Goal: Task Accomplishment & Management: Use online tool/utility

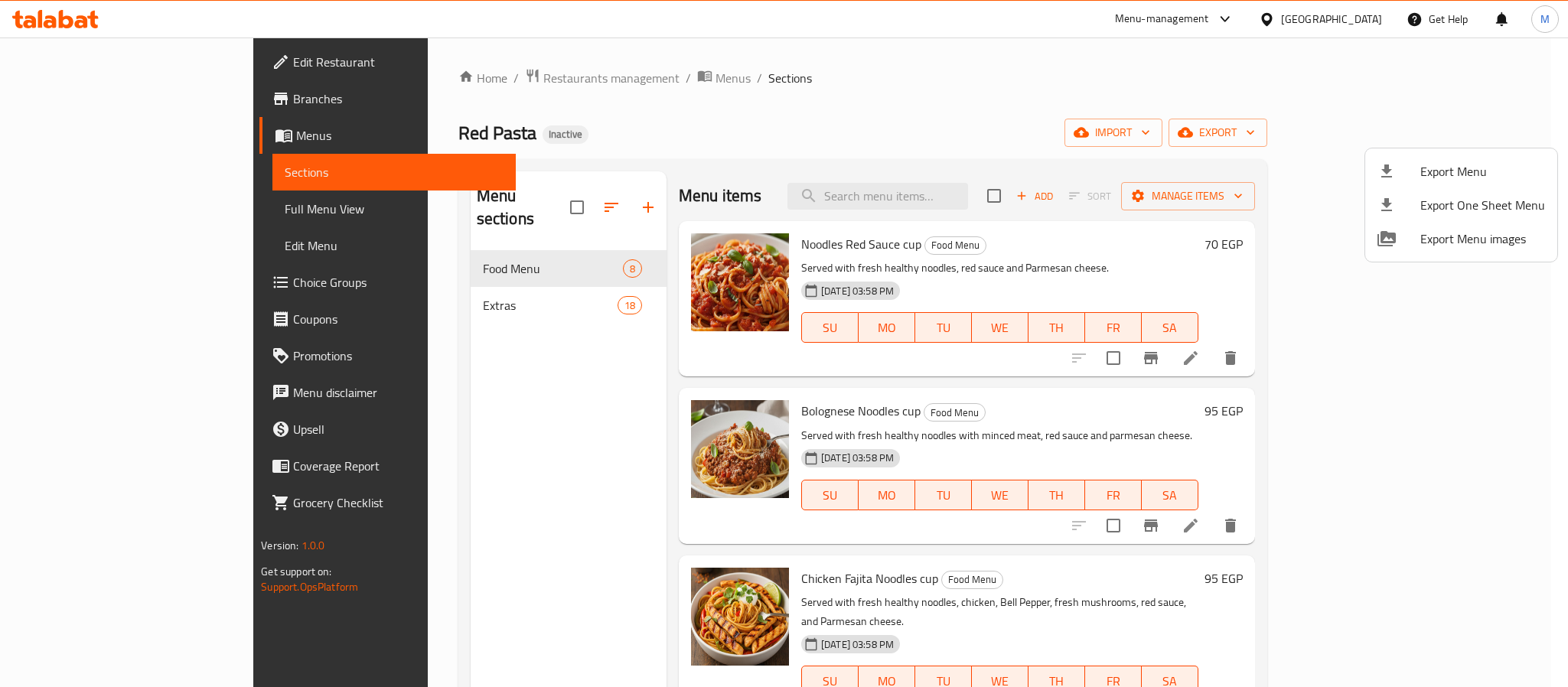
click at [483, 79] on div at bounding box center [784, 343] width 1568 height 687
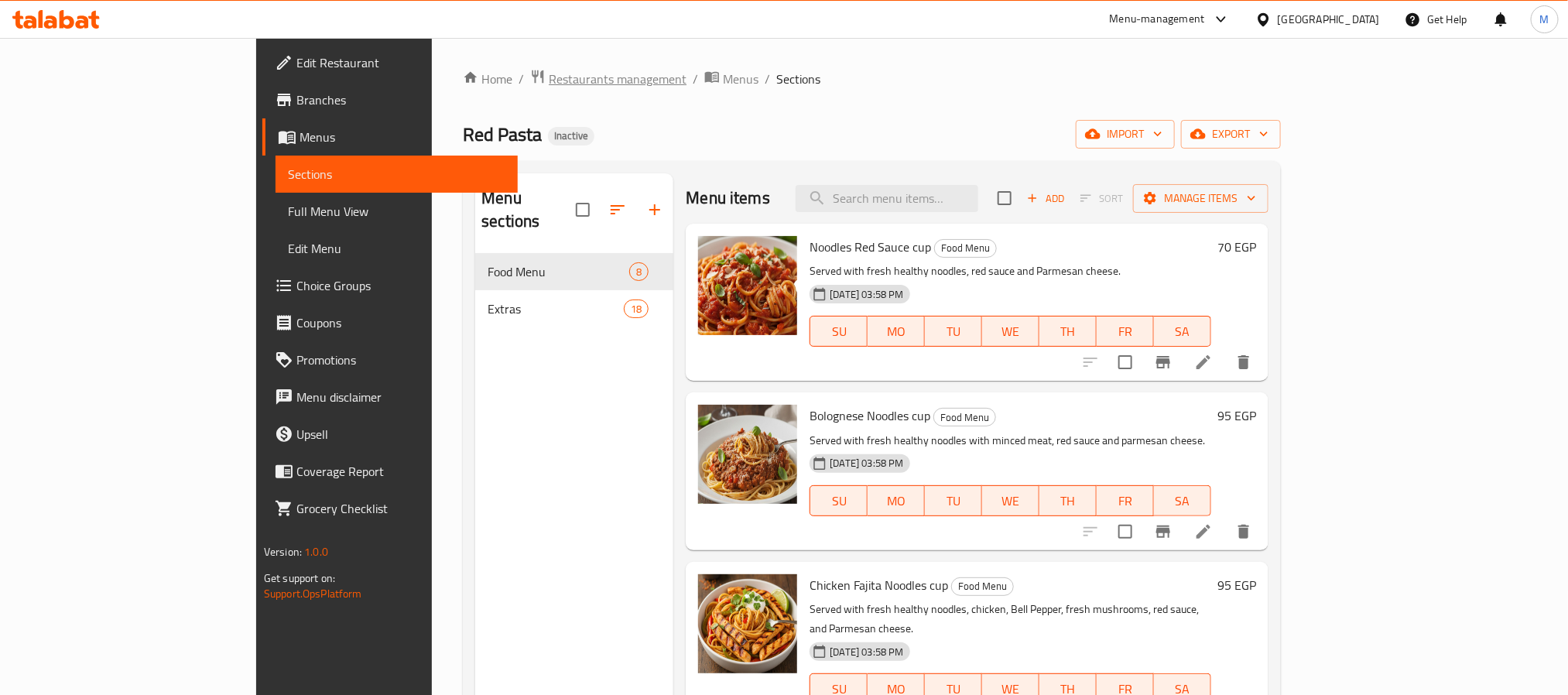
click at [548, 80] on span "Restaurants management" at bounding box center [617, 79] width 137 height 18
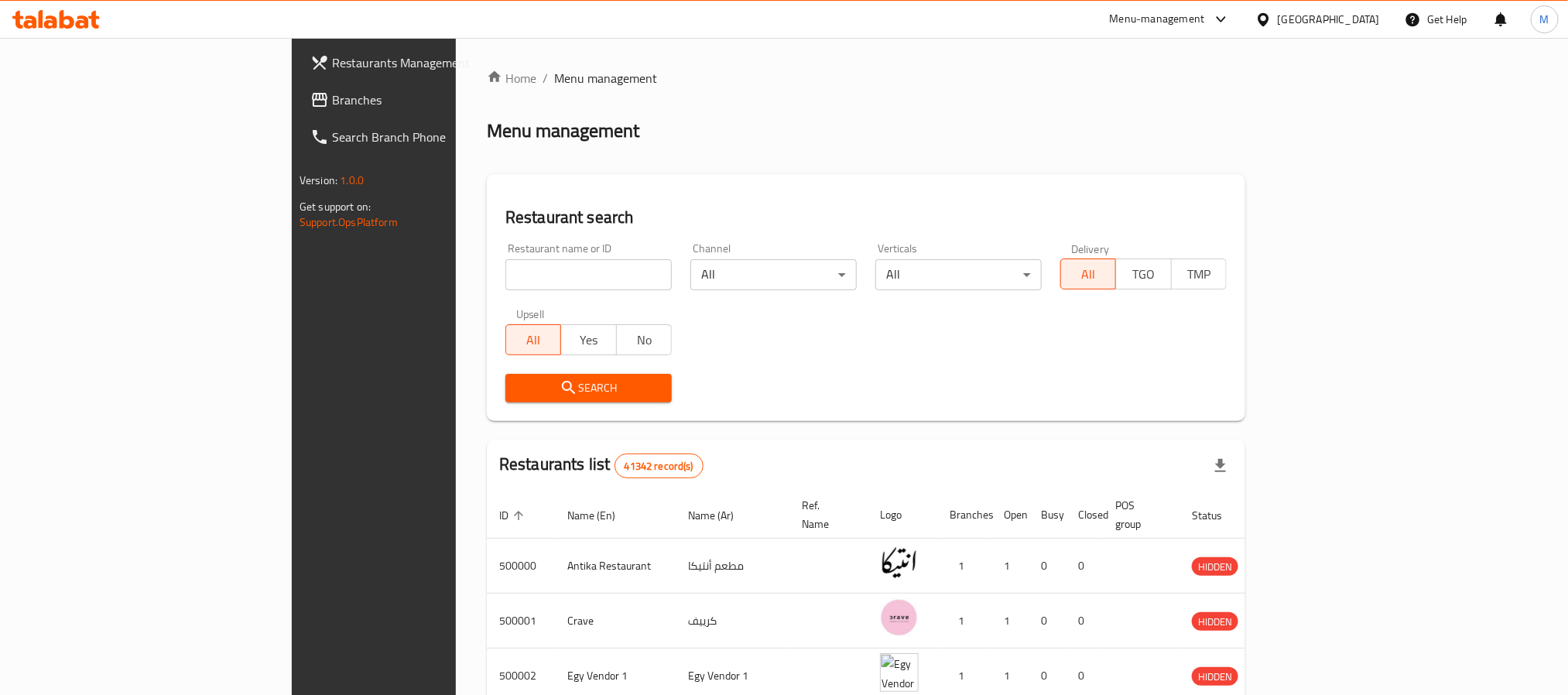
click at [332, 98] on span "Branches" at bounding box center [437, 100] width 209 height 18
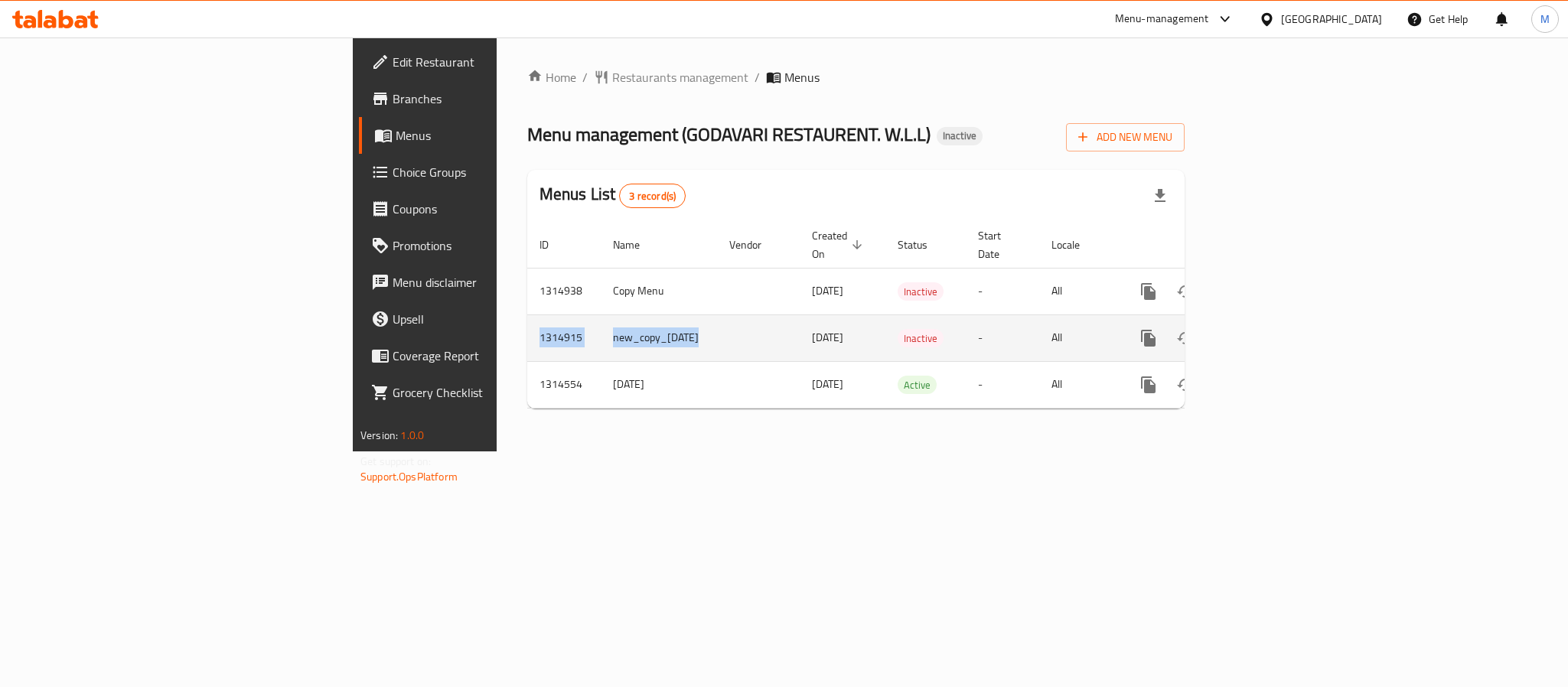
drag, startPoint x: 294, startPoint y: 321, endPoint x: 596, endPoint y: 336, distance: 302.4
click at [596, 336] on tr "1314915 new_copy_29/09/2025 28/09/2025 Inactive - All" at bounding box center [908, 338] width 762 height 47
click at [1268, 329] on icon "enhanced table" at bounding box center [1258, 338] width 18 height 18
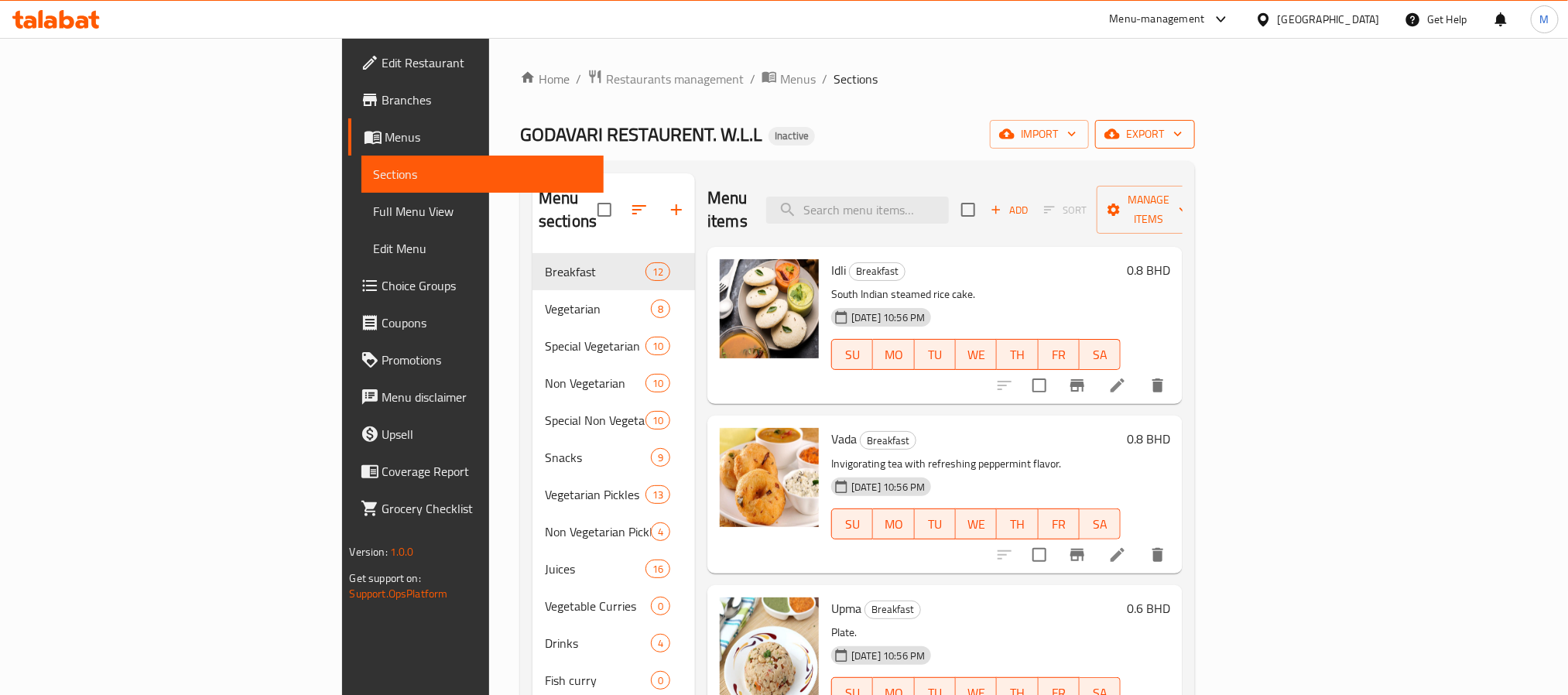
click at [1195, 123] on button "export" at bounding box center [1144, 134] width 100 height 28
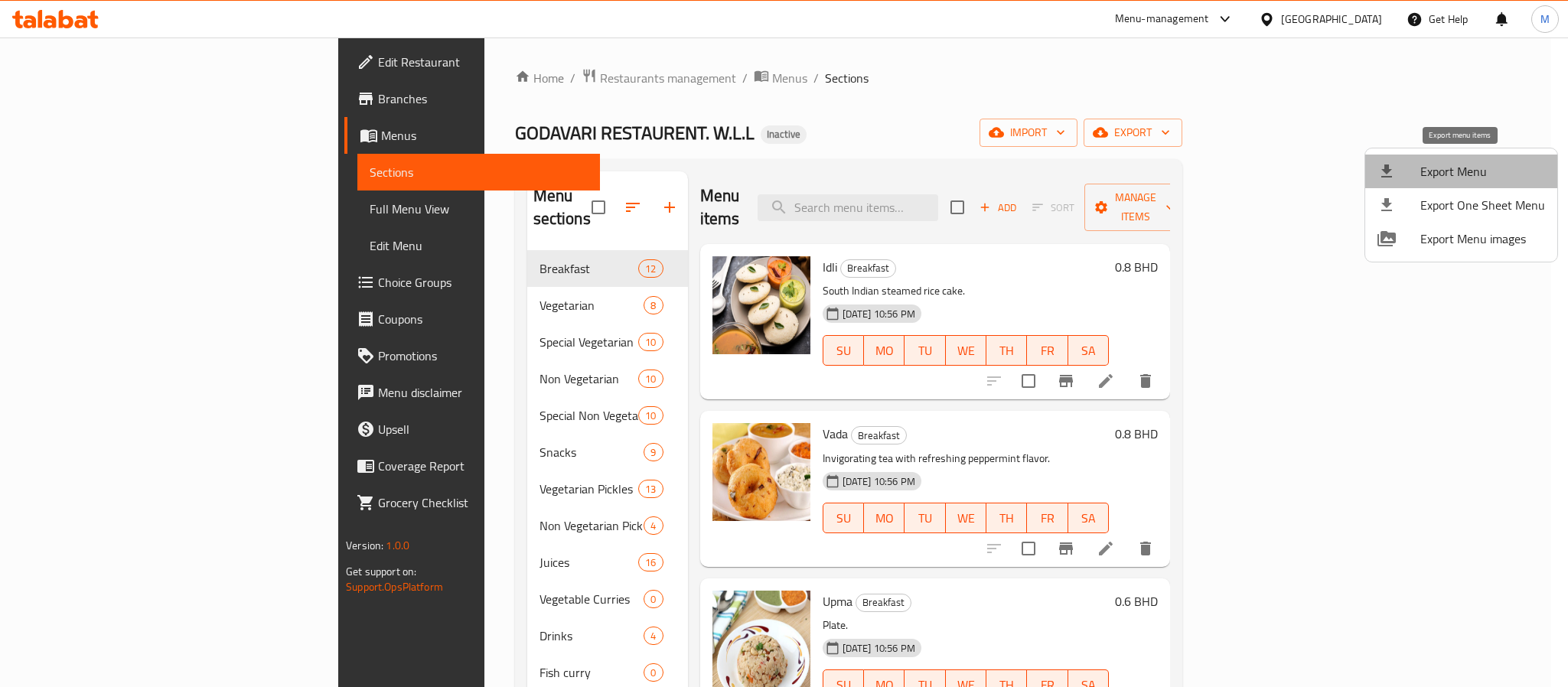
click at [1467, 159] on li "Export Menu" at bounding box center [1461, 171] width 192 height 33
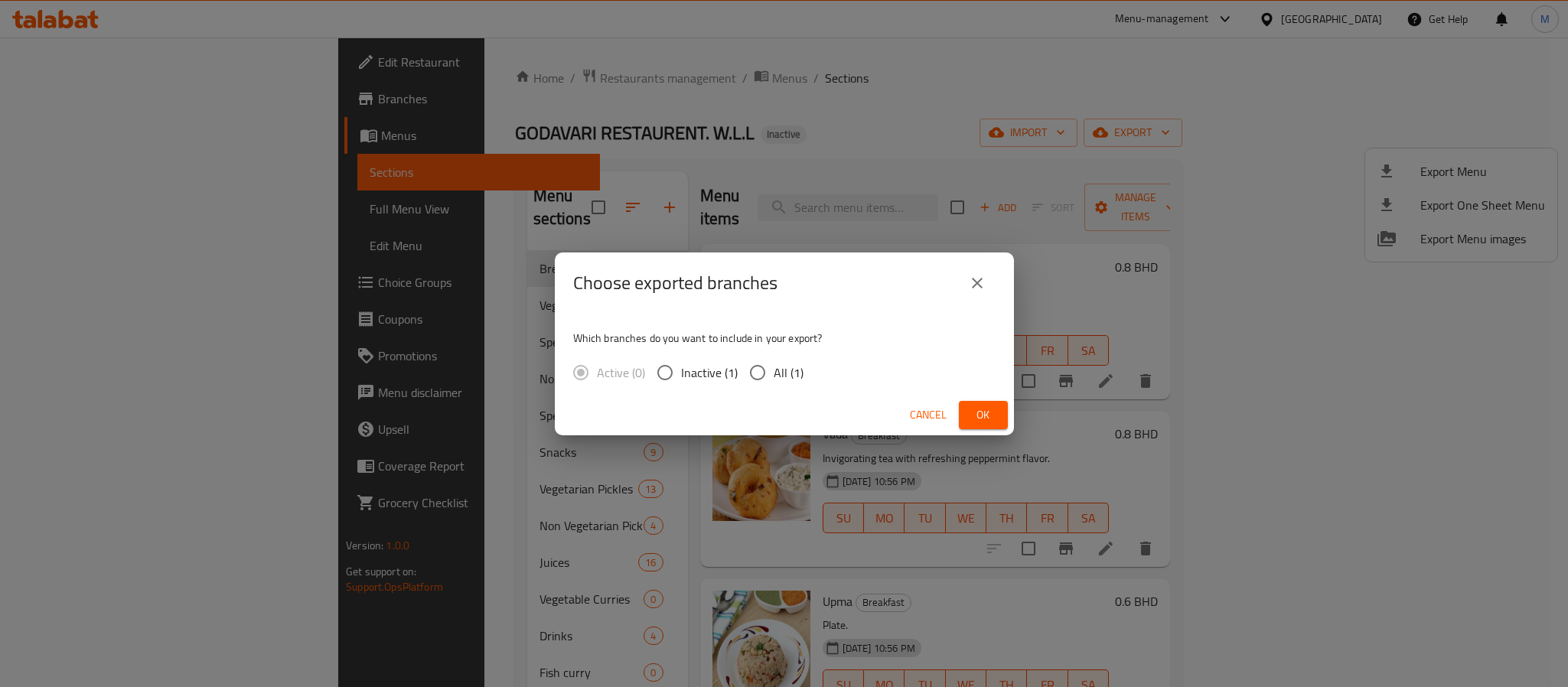
click at [767, 368] on input "All (1)" at bounding box center [758, 373] width 33 height 33
radio input "true"
click at [971, 407] on span "Ok" at bounding box center [983, 415] width 24 height 19
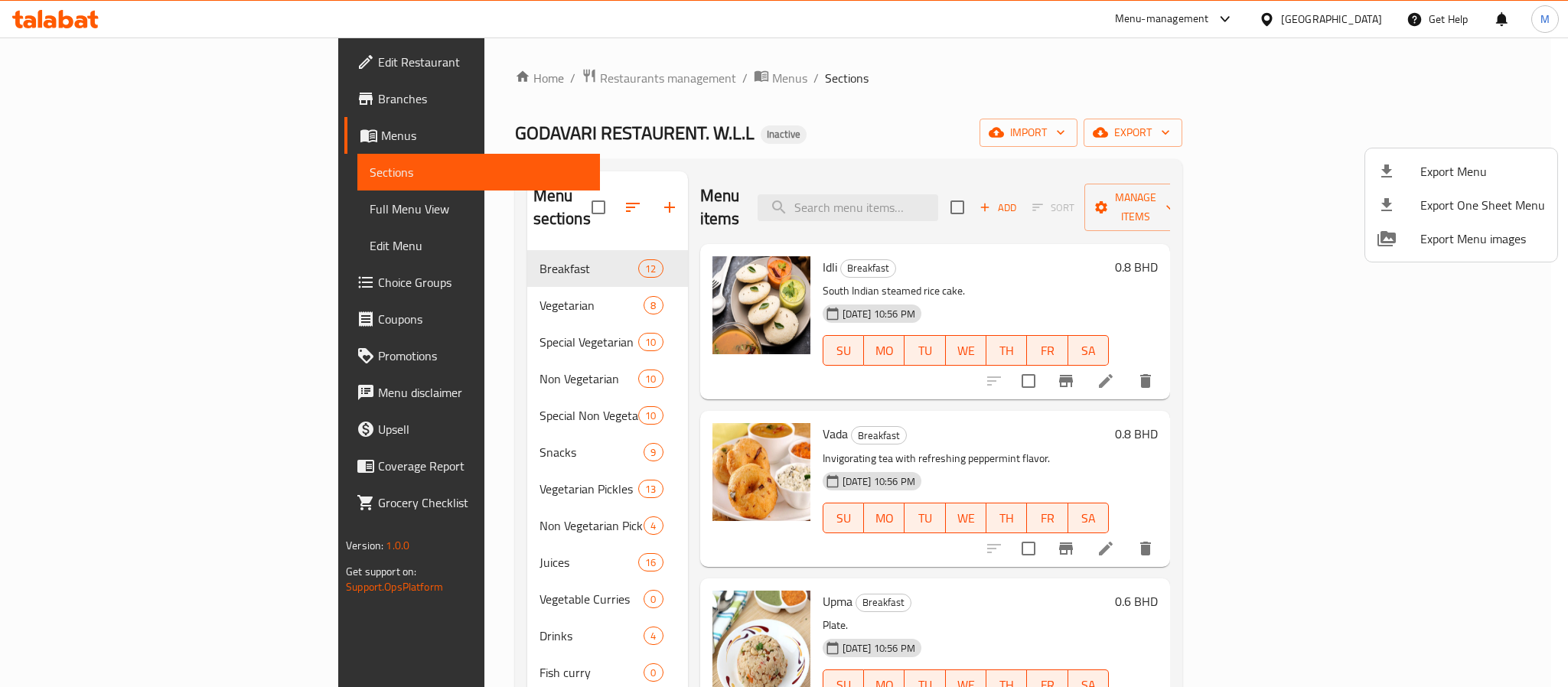
click at [120, 214] on div at bounding box center [784, 343] width 1568 height 687
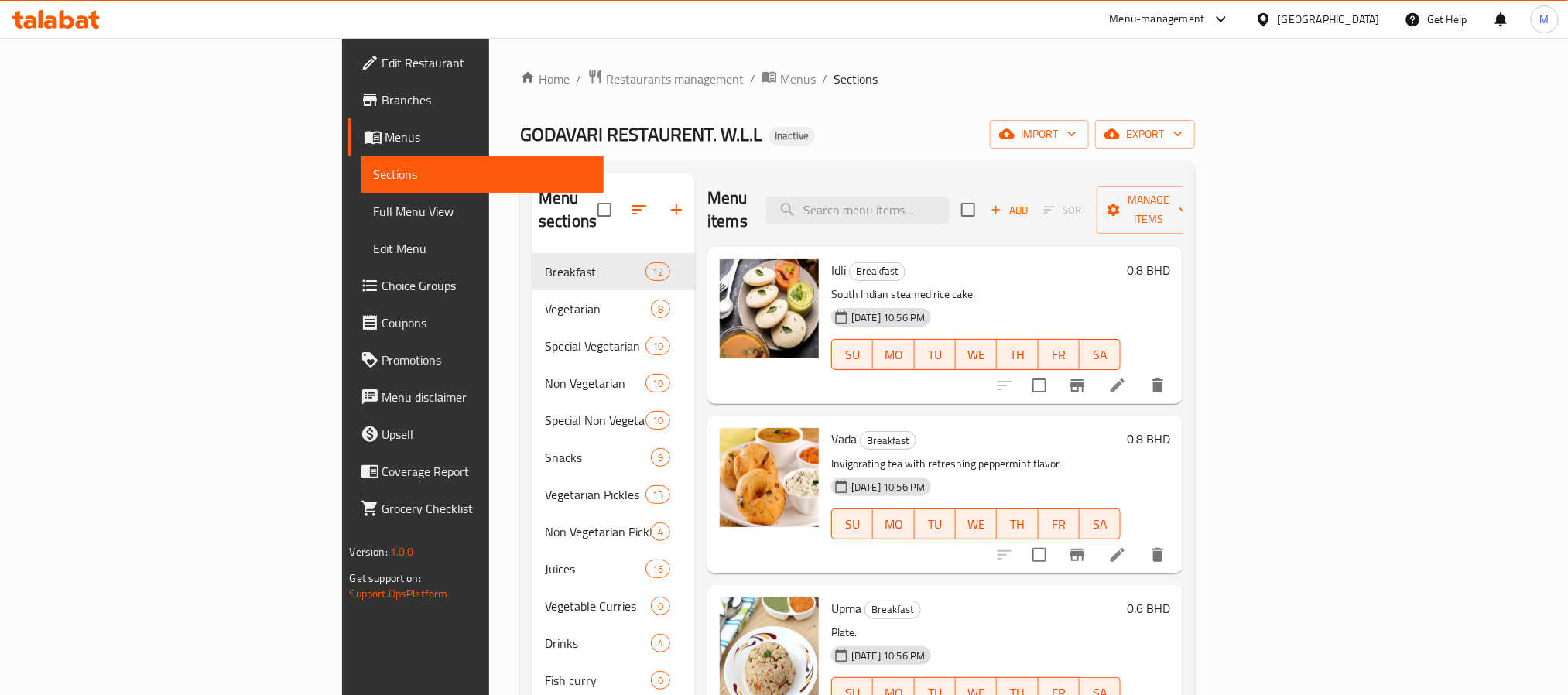
click at [373, 214] on span "Full Menu View" at bounding box center [482, 212] width 218 height 18
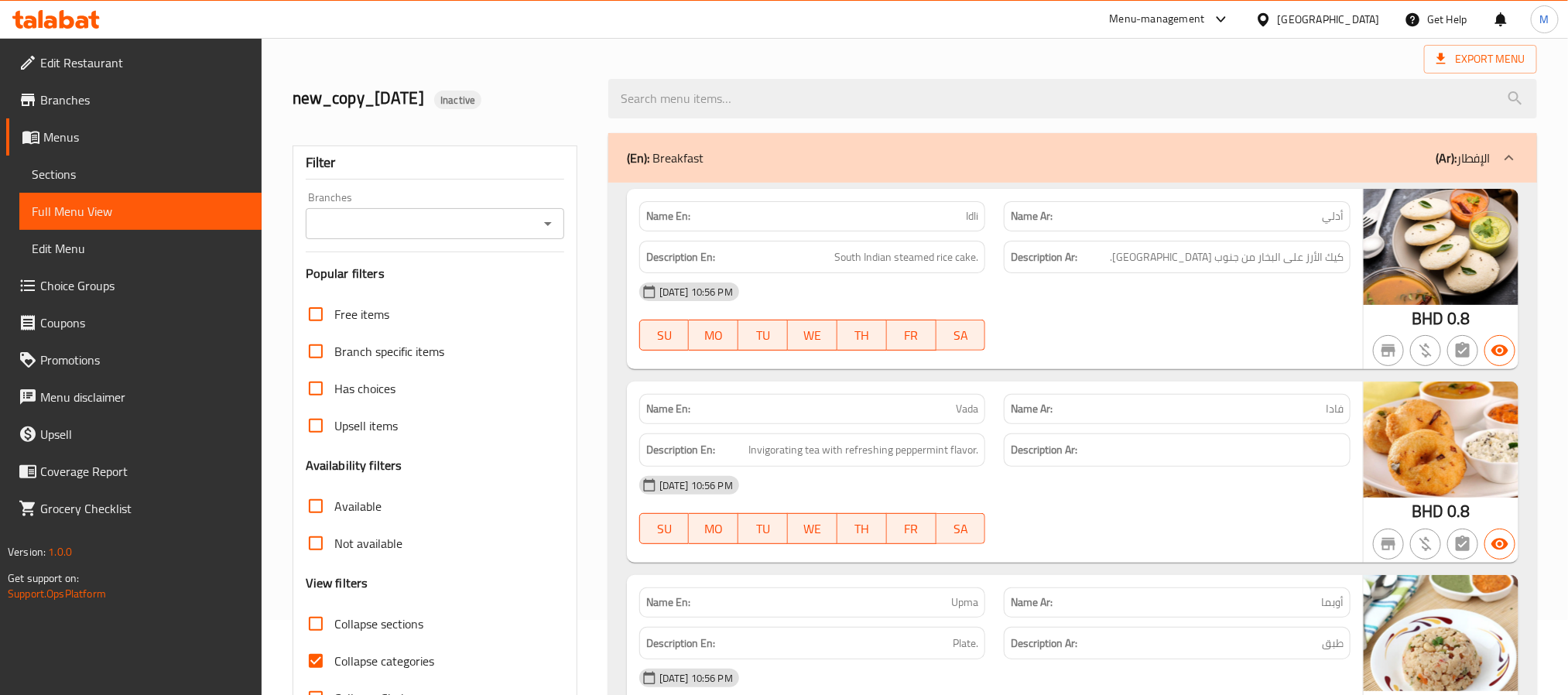
scroll to position [116, 0]
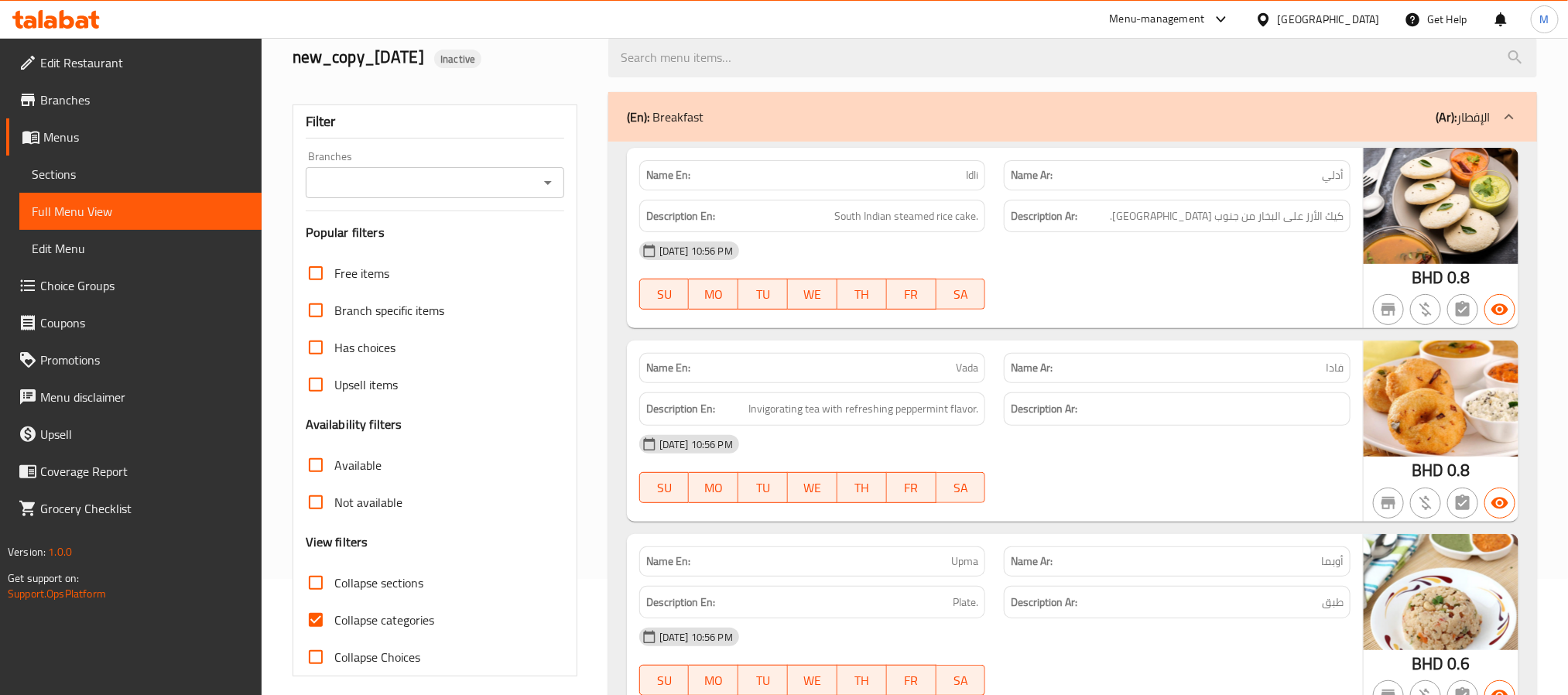
click at [379, 625] on span "Collapse categories" at bounding box center [384, 620] width 100 height 18
click at [334, 625] on input "Collapse categories" at bounding box center [316, 620] width 38 height 38
checkbox input "false"
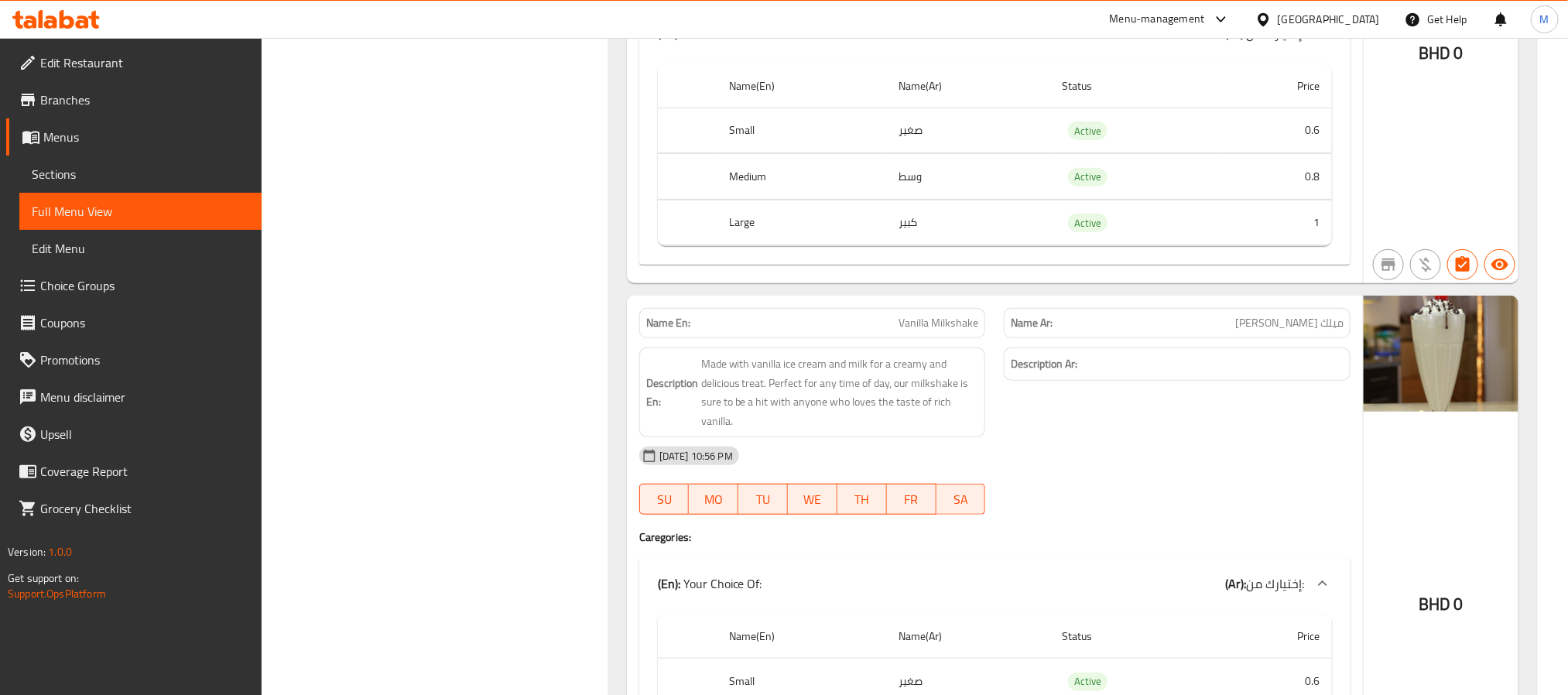
scroll to position [31452, 0]
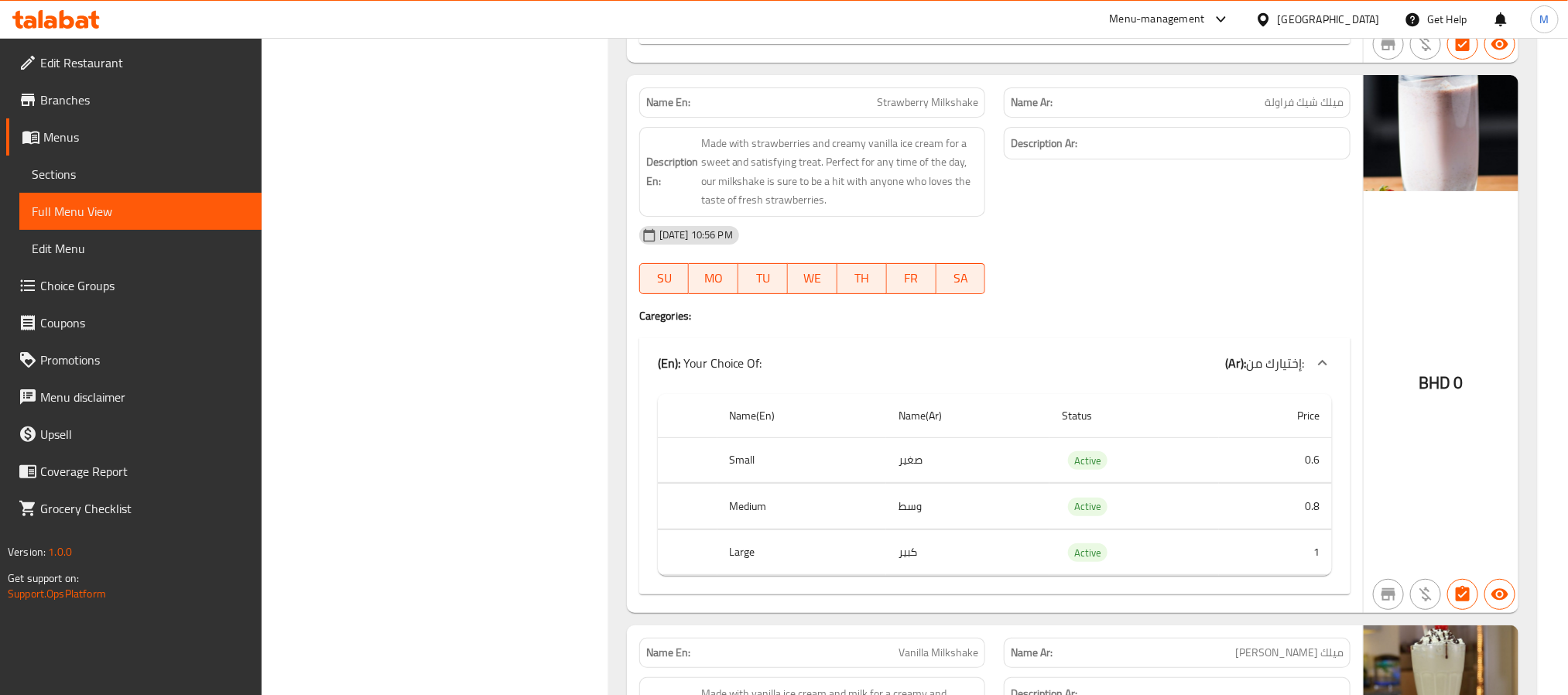
click at [109, 140] on span "Menus" at bounding box center [146, 136] width 206 height 18
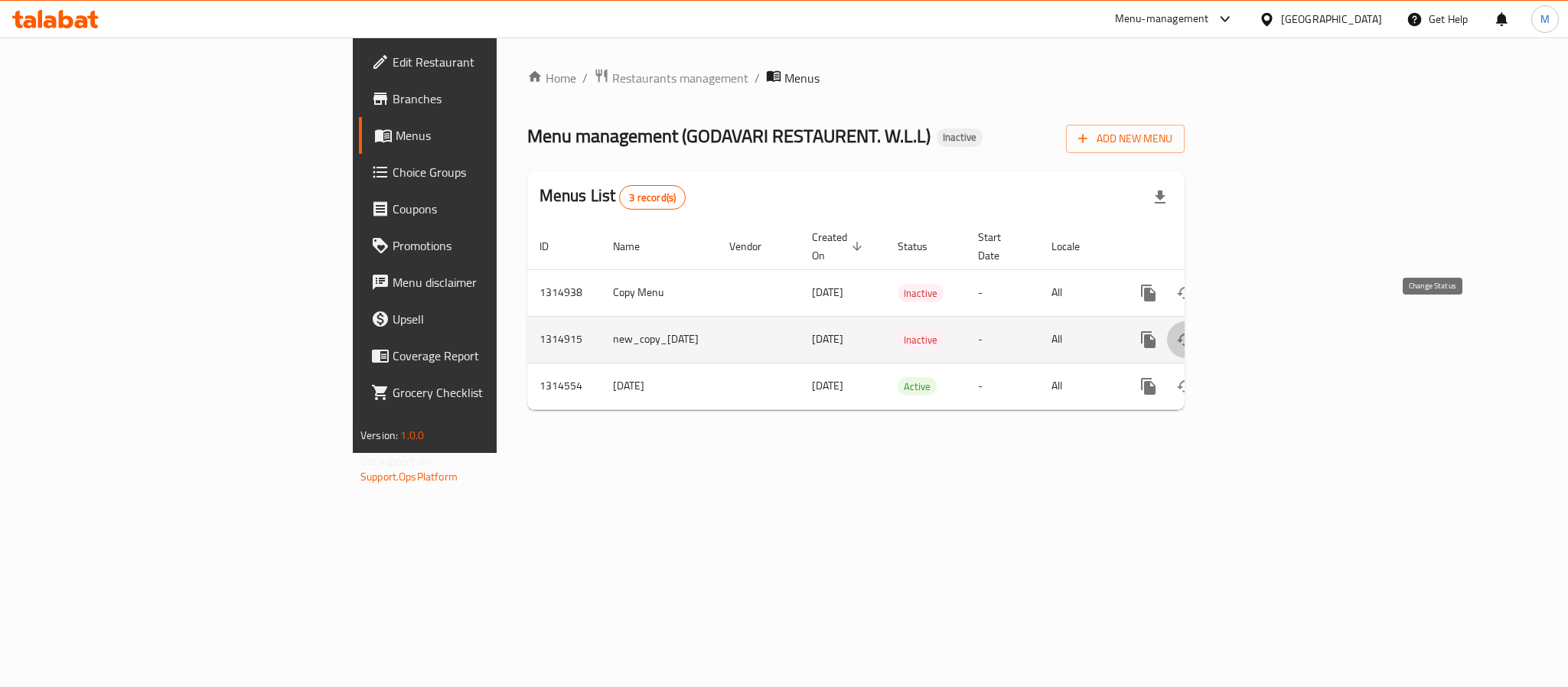
click at [1194, 330] on icon "enhanced table" at bounding box center [1185, 339] width 18 height 18
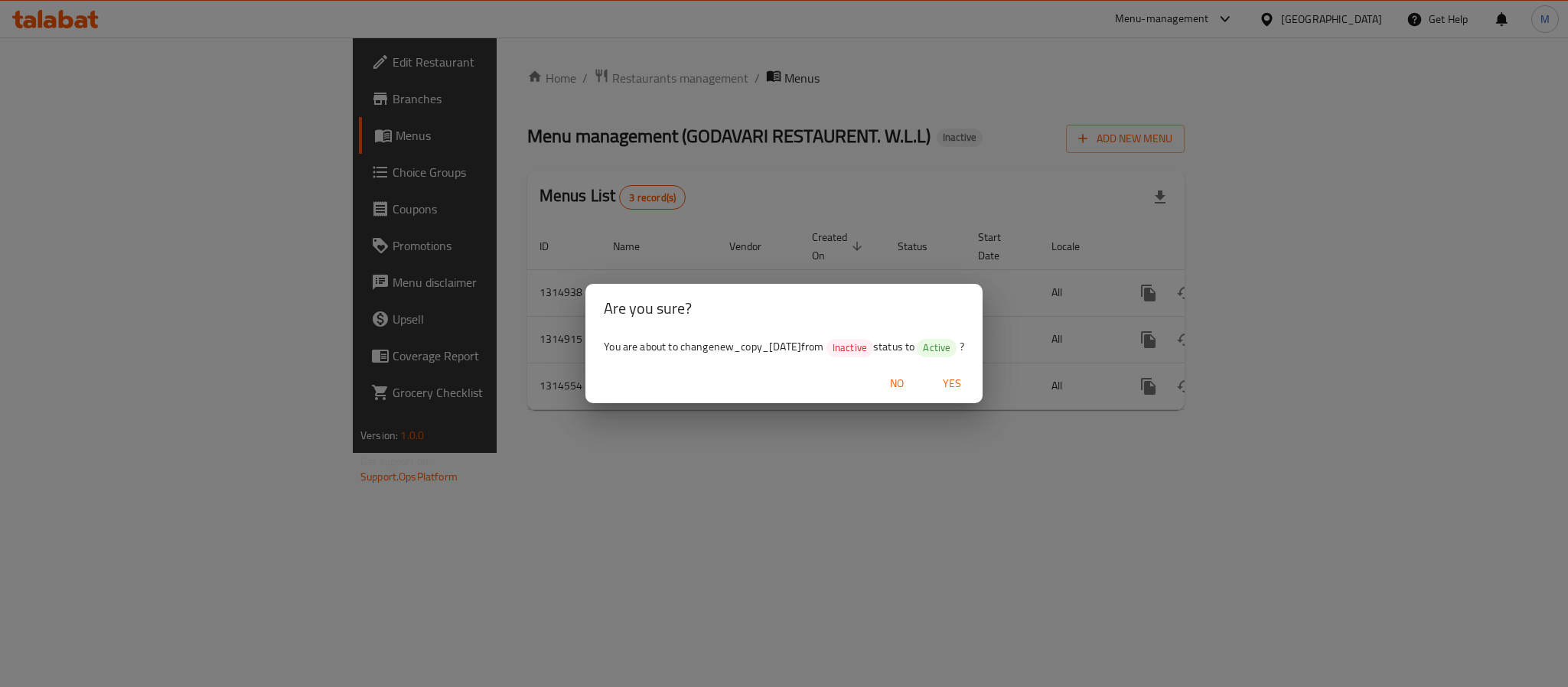
click at [970, 378] on span "Yes" at bounding box center [951, 383] width 37 height 19
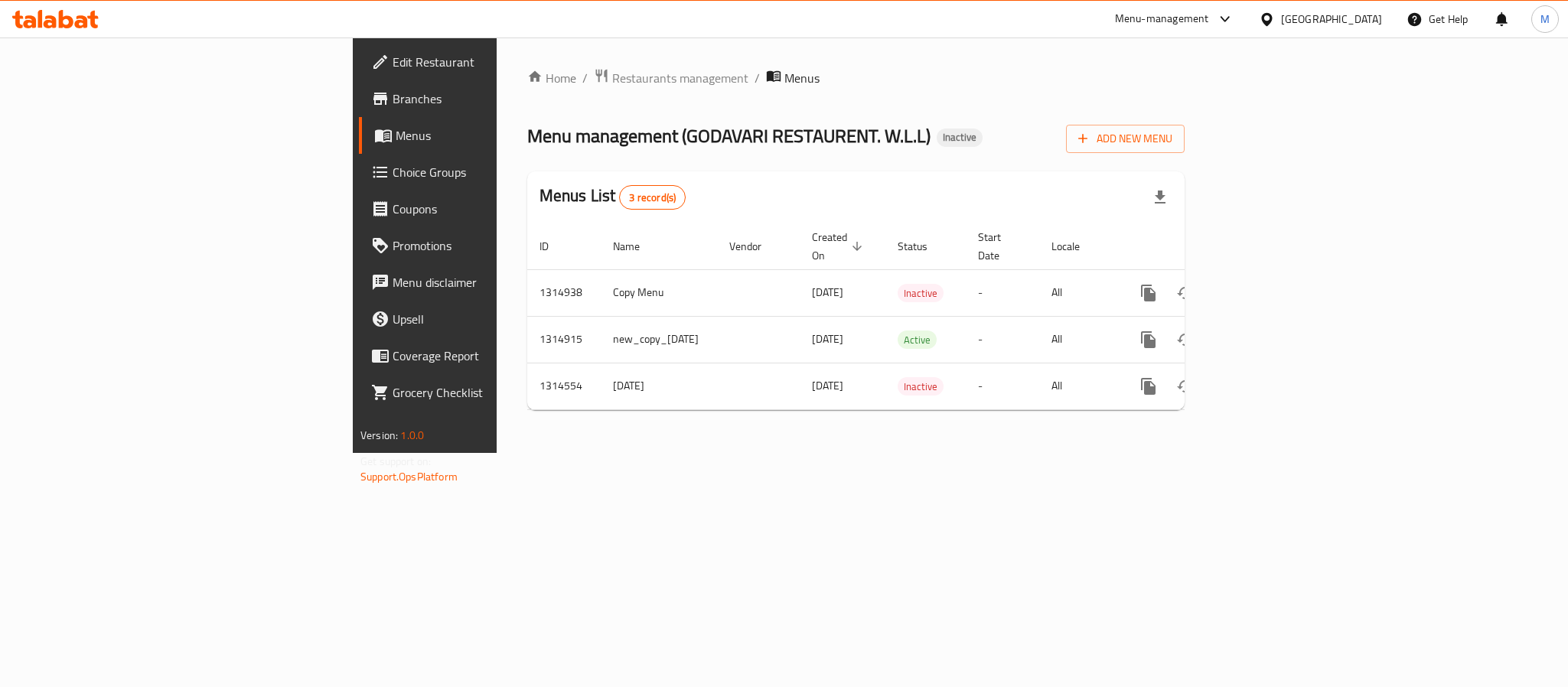
click at [1380, 17] on div "Bahrain" at bounding box center [1332, 19] width 101 height 17
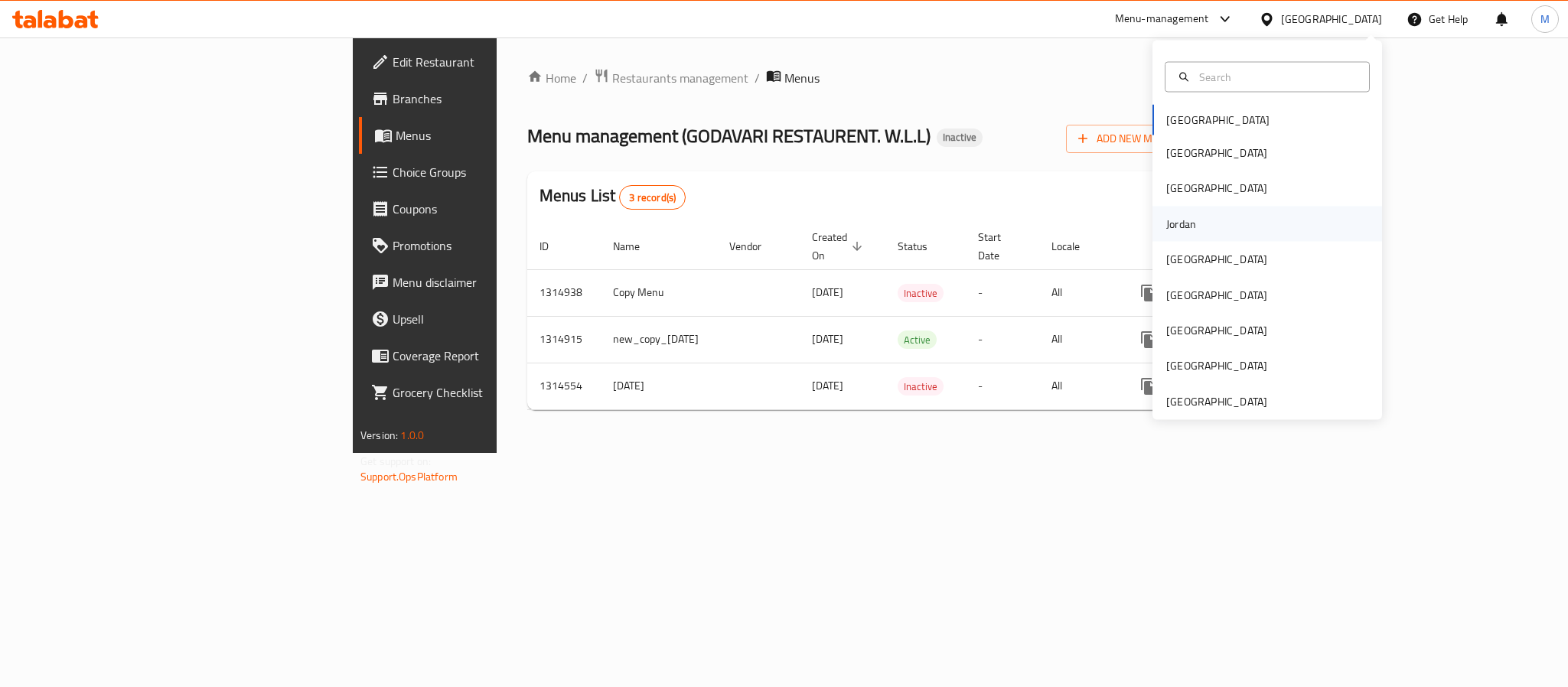
click at [1192, 212] on div "Jordan" at bounding box center [1267, 223] width 230 height 35
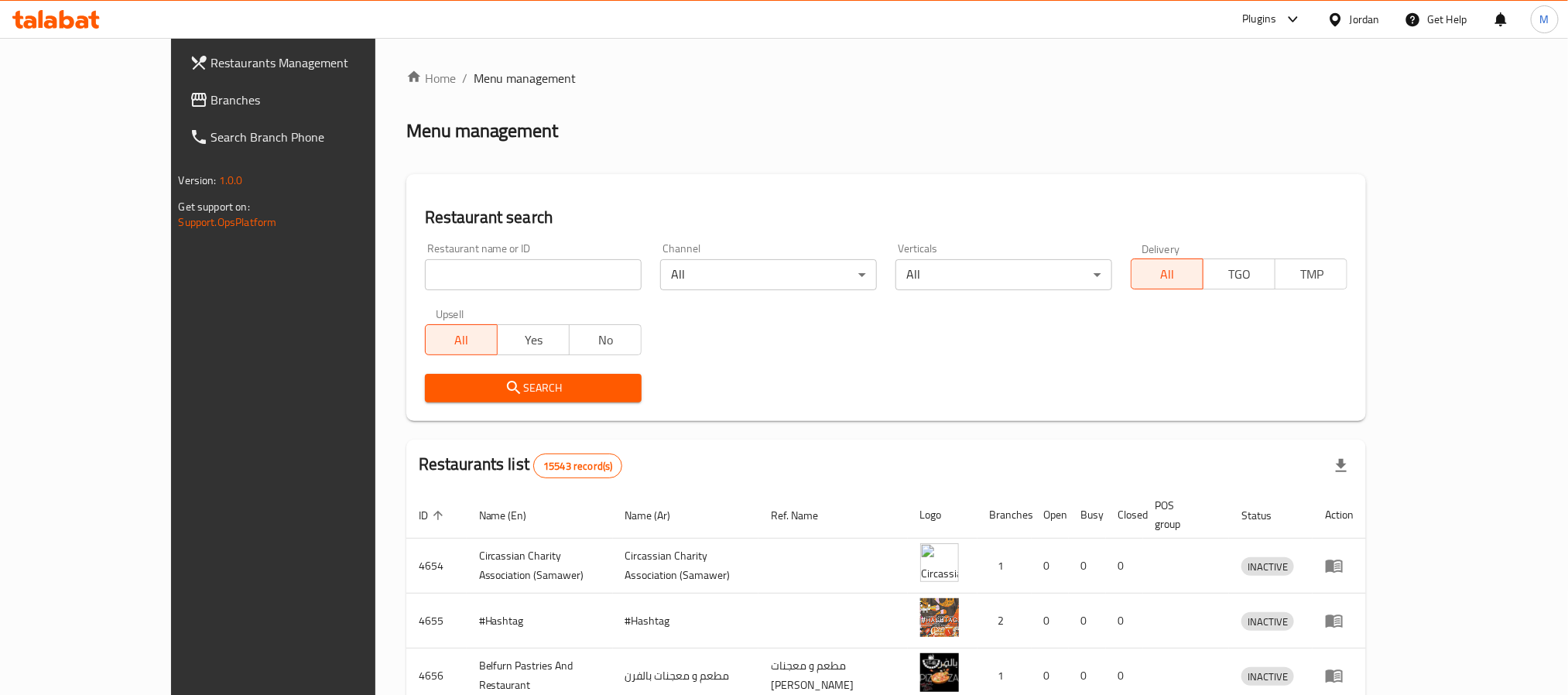
click at [211, 101] on span "Branches" at bounding box center [316, 100] width 209 height 18
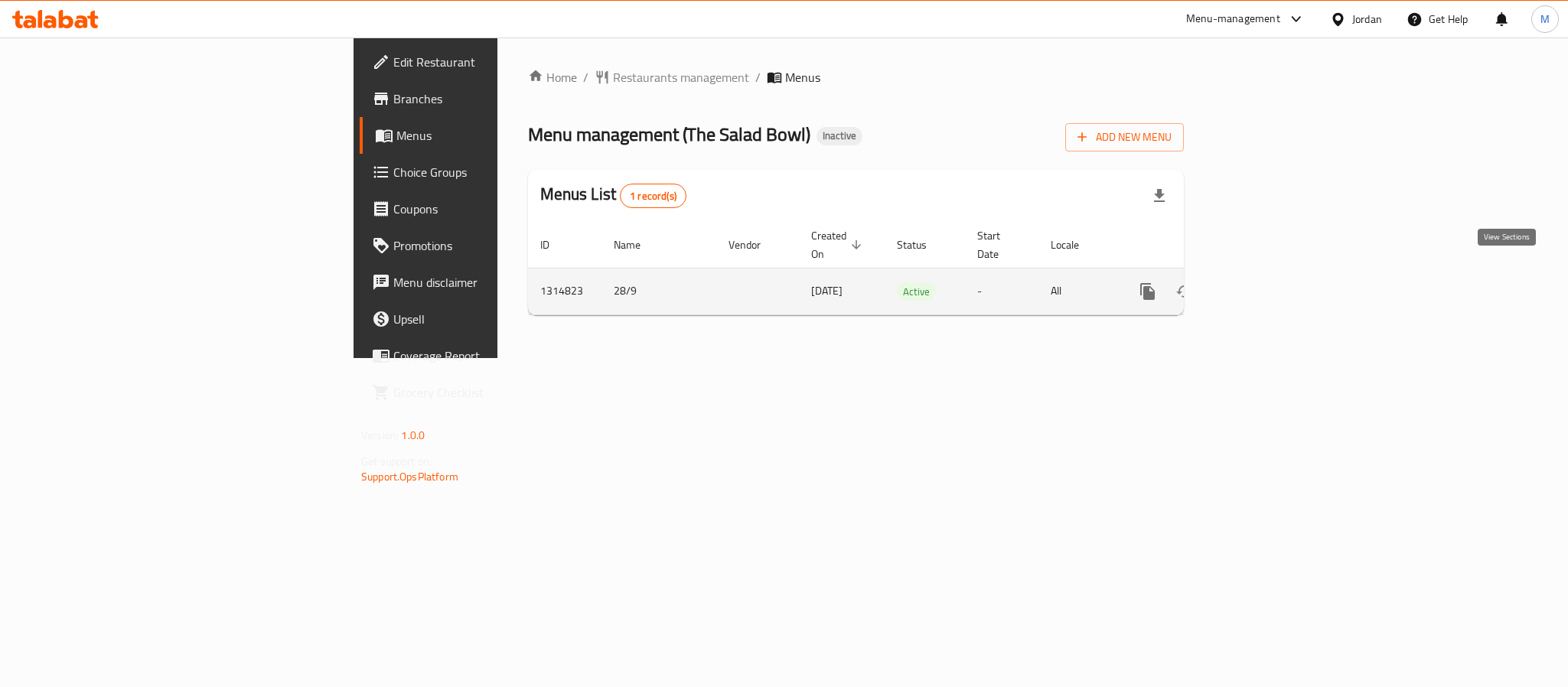
click at [1267, 282] on icon "enhanced table" at bounding box center [1257, 291] width 18 height 18
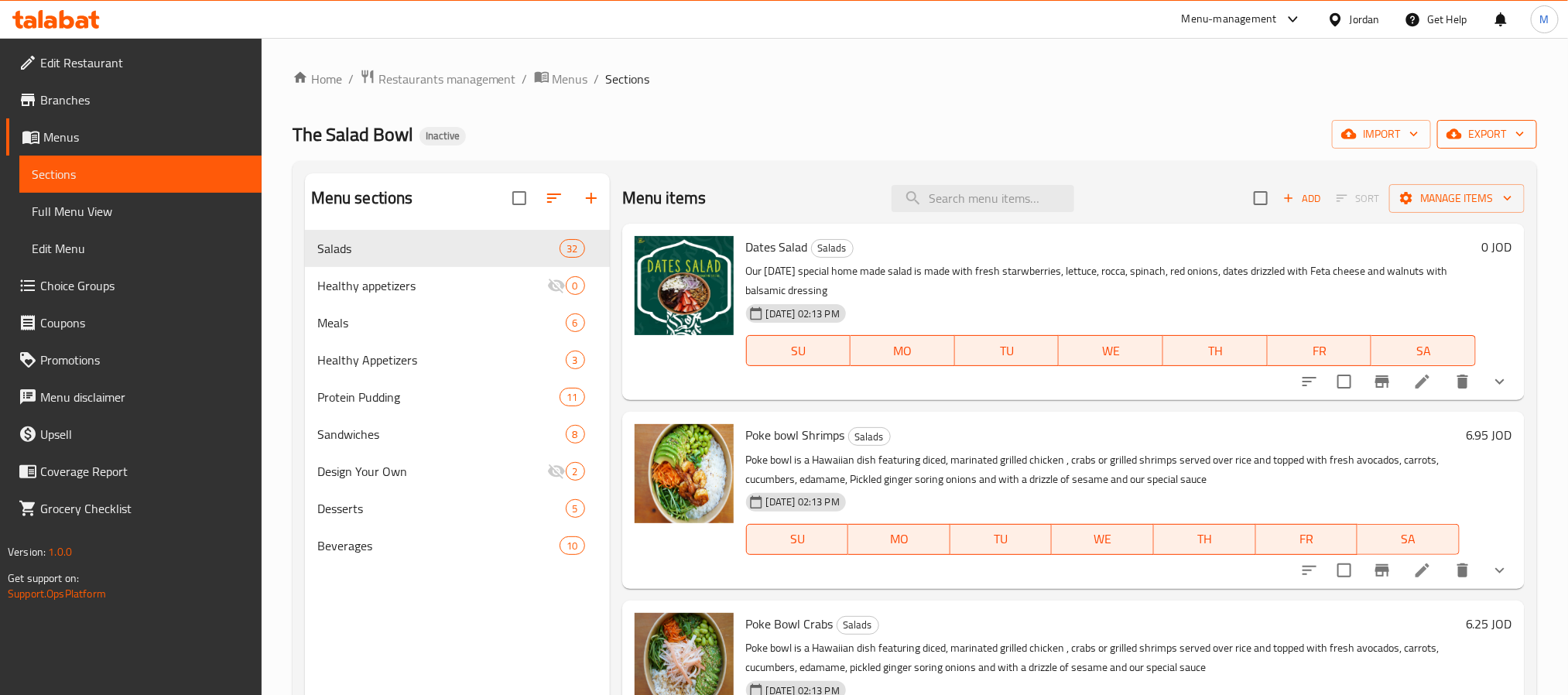
click at [1504, 136] on span "export" at bounding box center [1487, 134] width 75 height 19
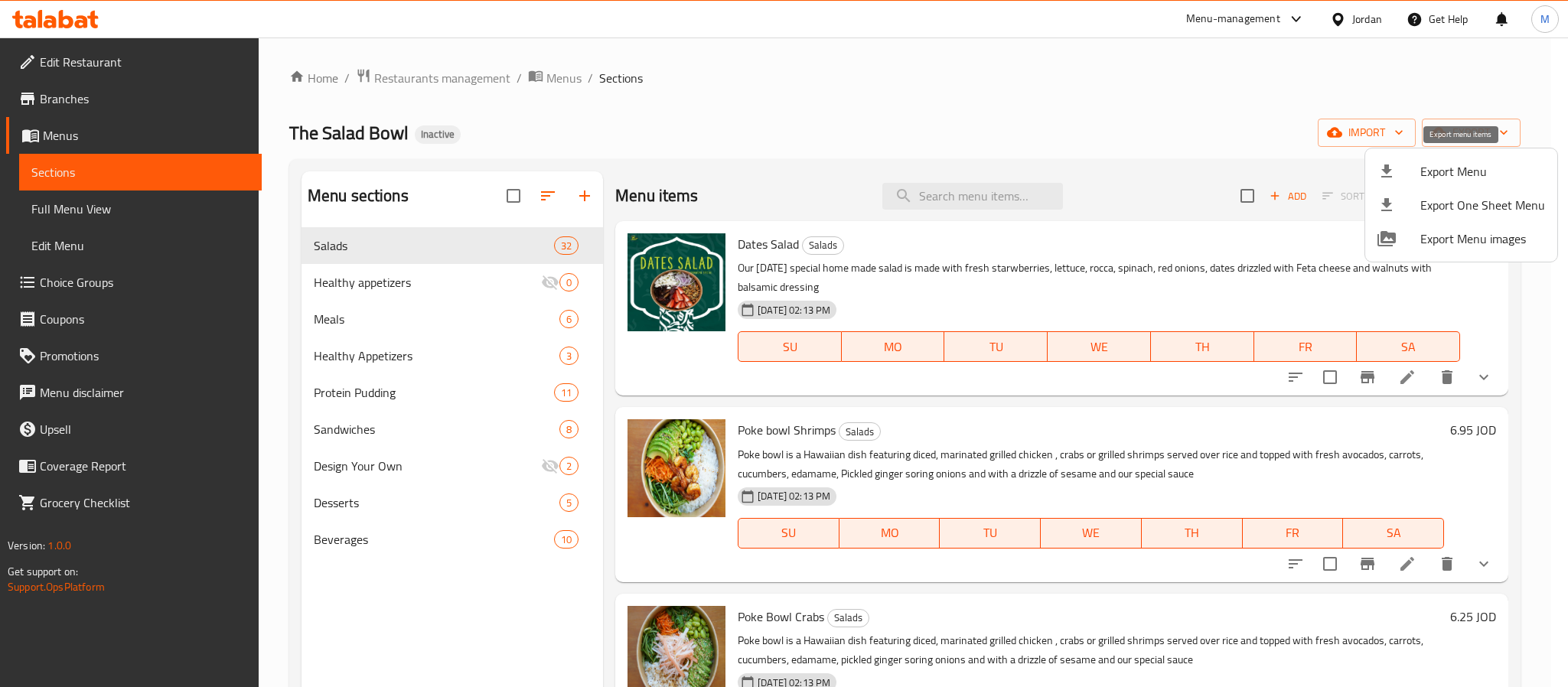
click at [1478, 166] on span "Export Menu" at bounding box center [1483, 171] width 125 height 18
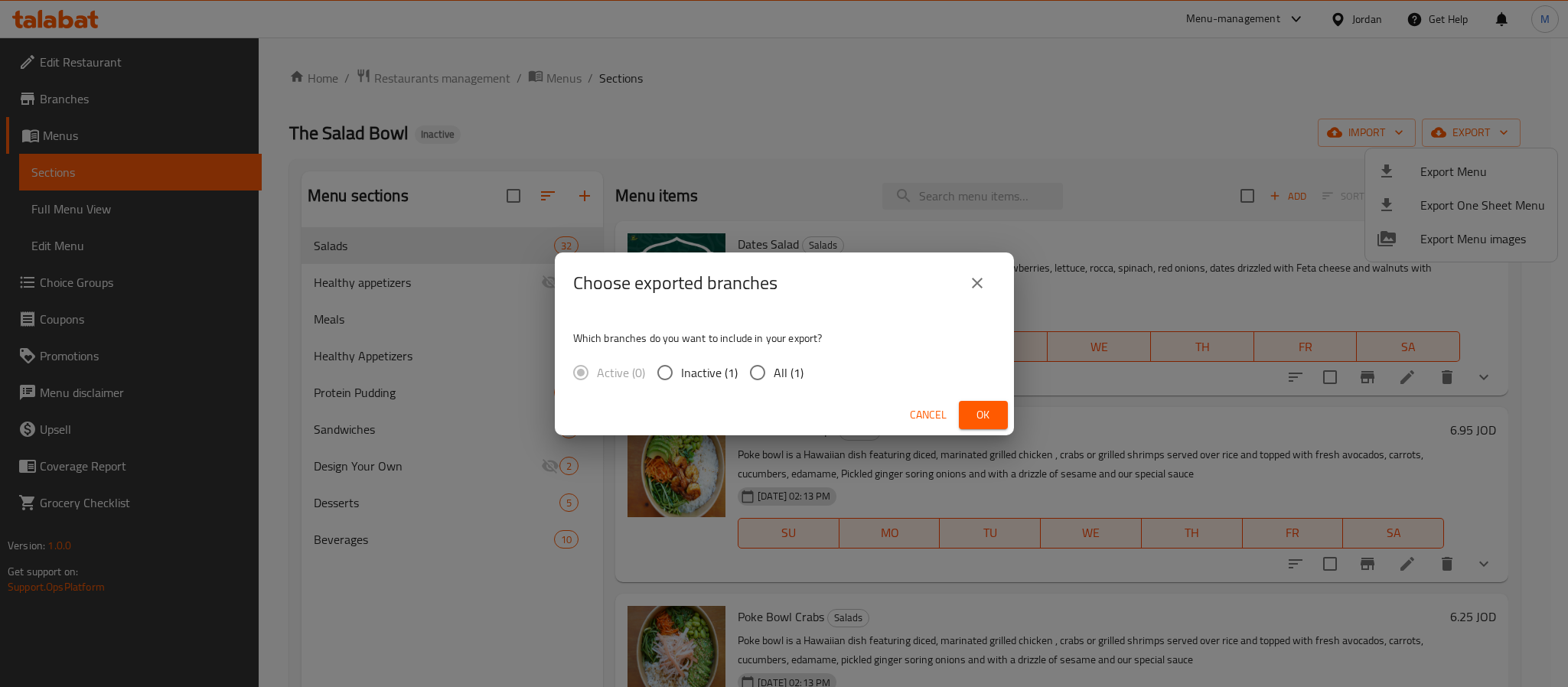
click at [762, 368] on input "All (1)" at bounding box center [758, 373] width 33 height 33
radio input "true"
click at [976, 403] on button "Ok" at bounding box center [983, 415] width 49 height 28
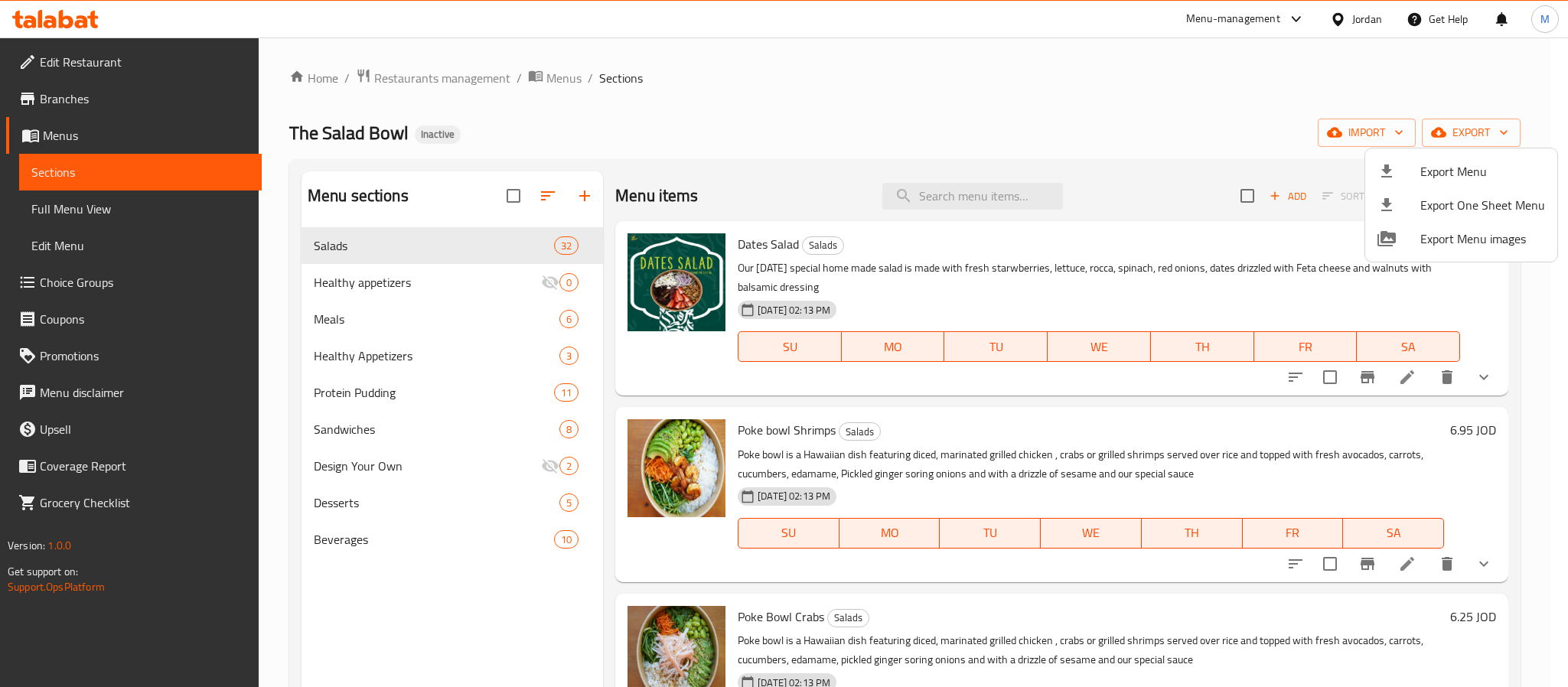
click at [1371, 18] on div at bounding box center [784, 343] width 1568 height 687
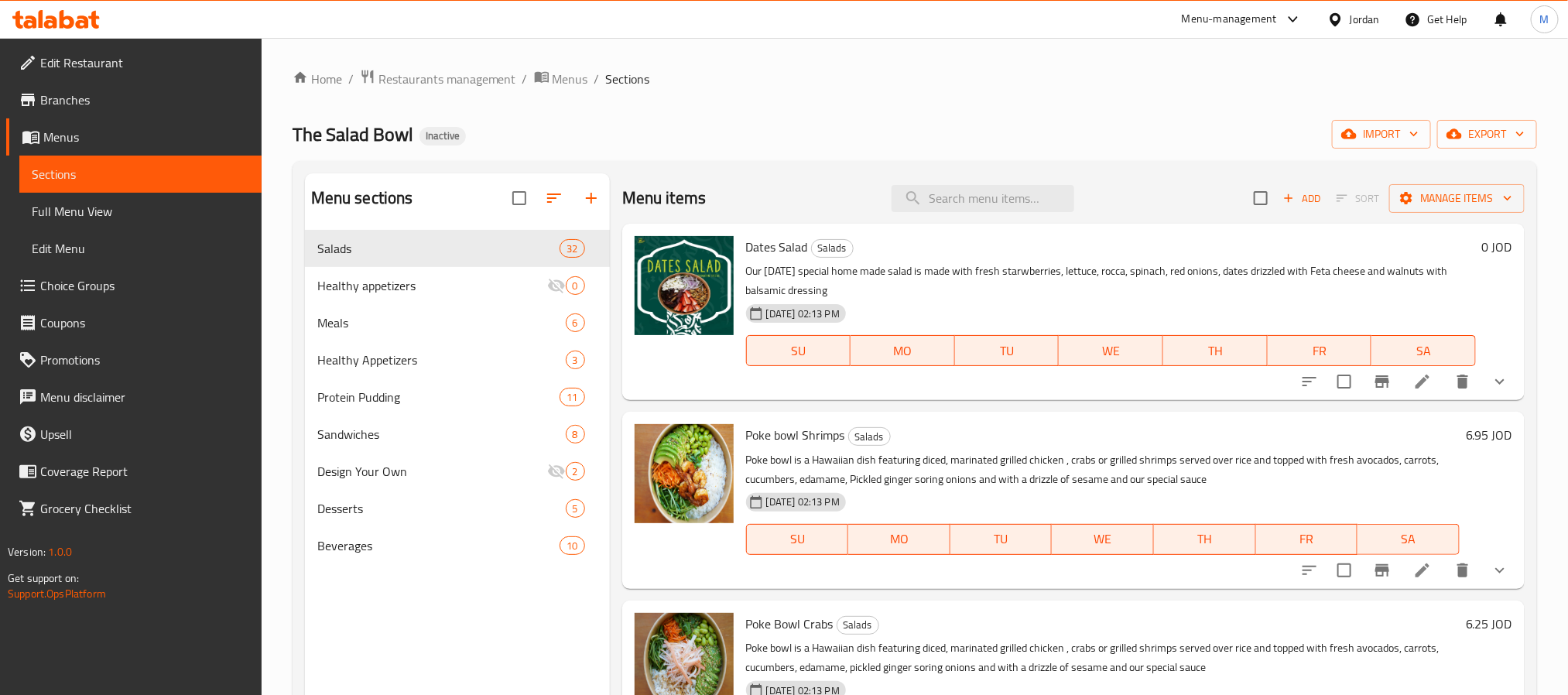
click at [1386, 18] on div "Jordan" at bounding box center [1353, 19] width 78 height 38
click at [1333, 22] on icon at bounding box center [1335, 19] width 11 height 13
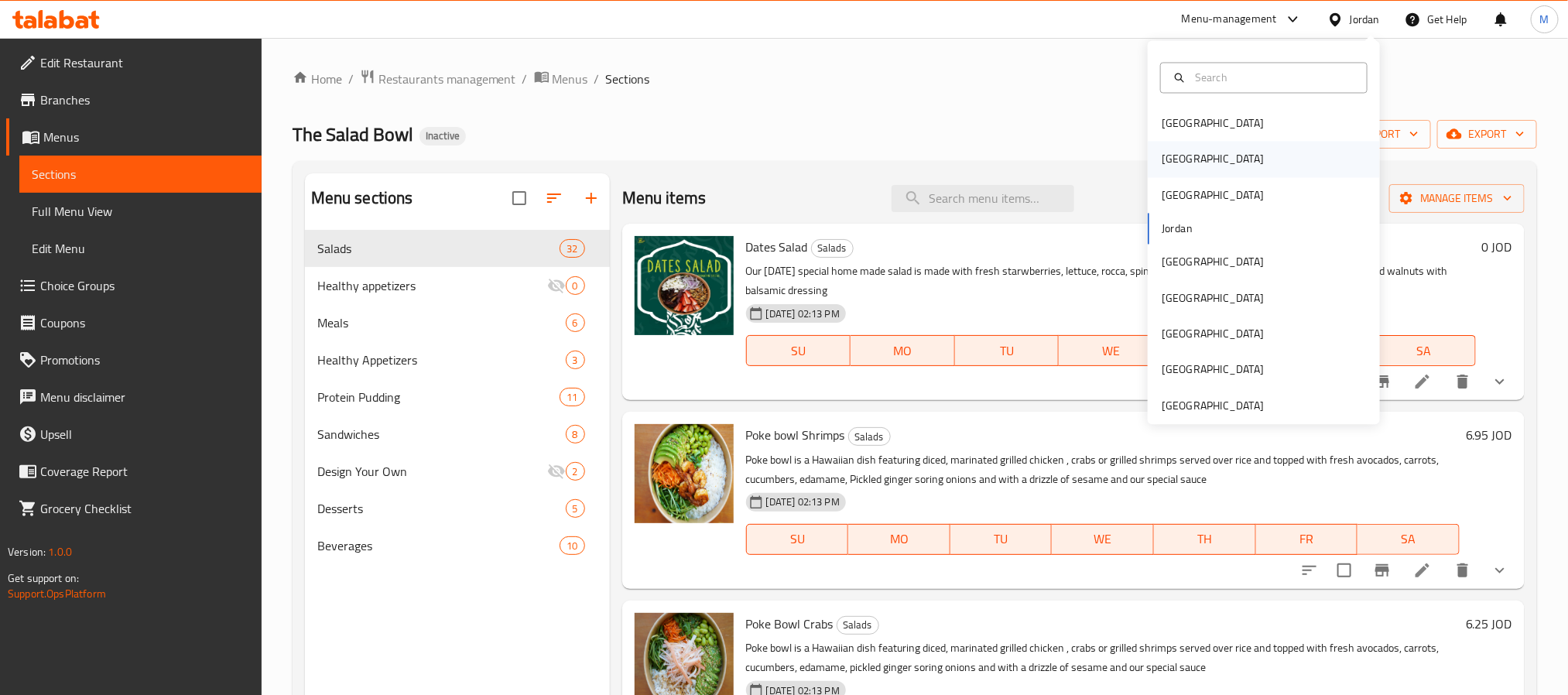
click at [1215, 157] on div "[GEOGRAPHIC_DATA]" at bounding box center [1264, 159] width 232 height 36
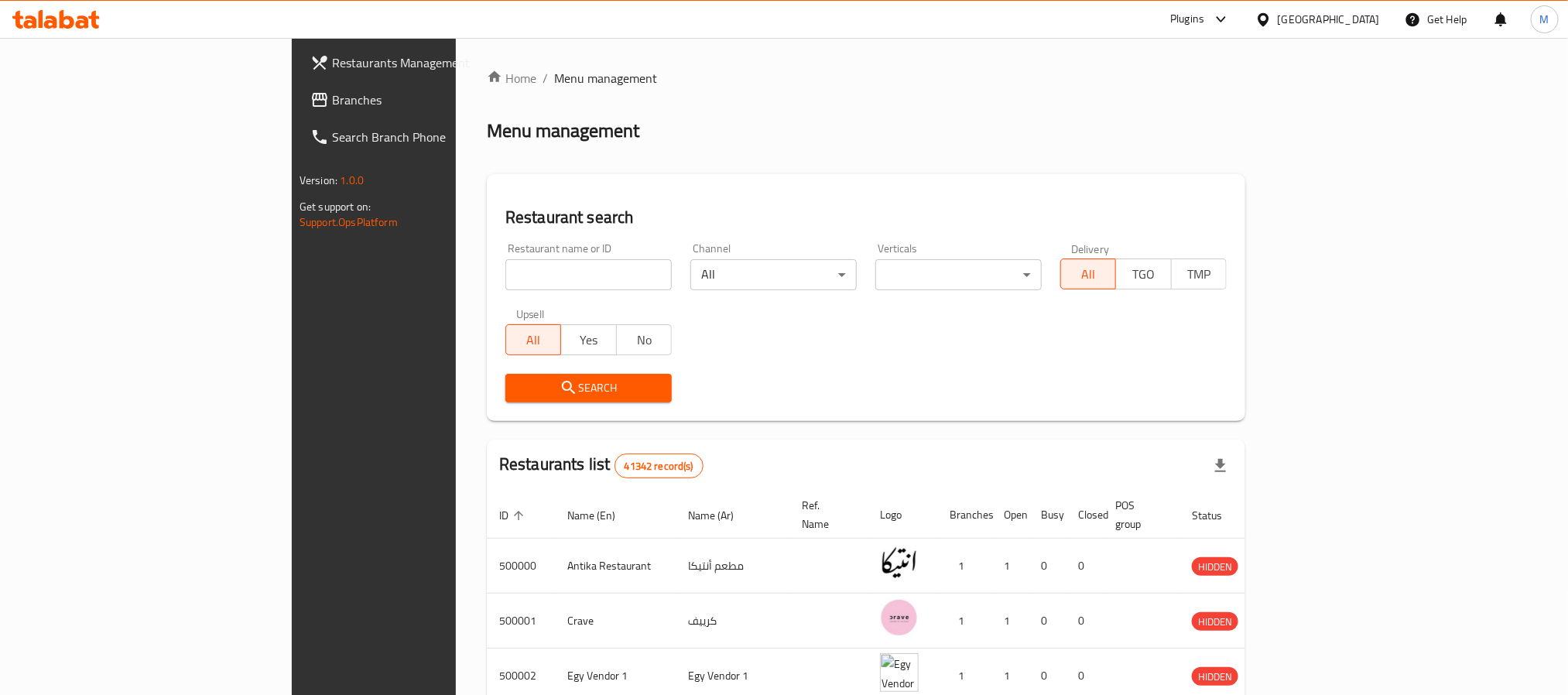
click at [332, 93] on span "Branches" at bounding box center [437, 100] width 209 height 18
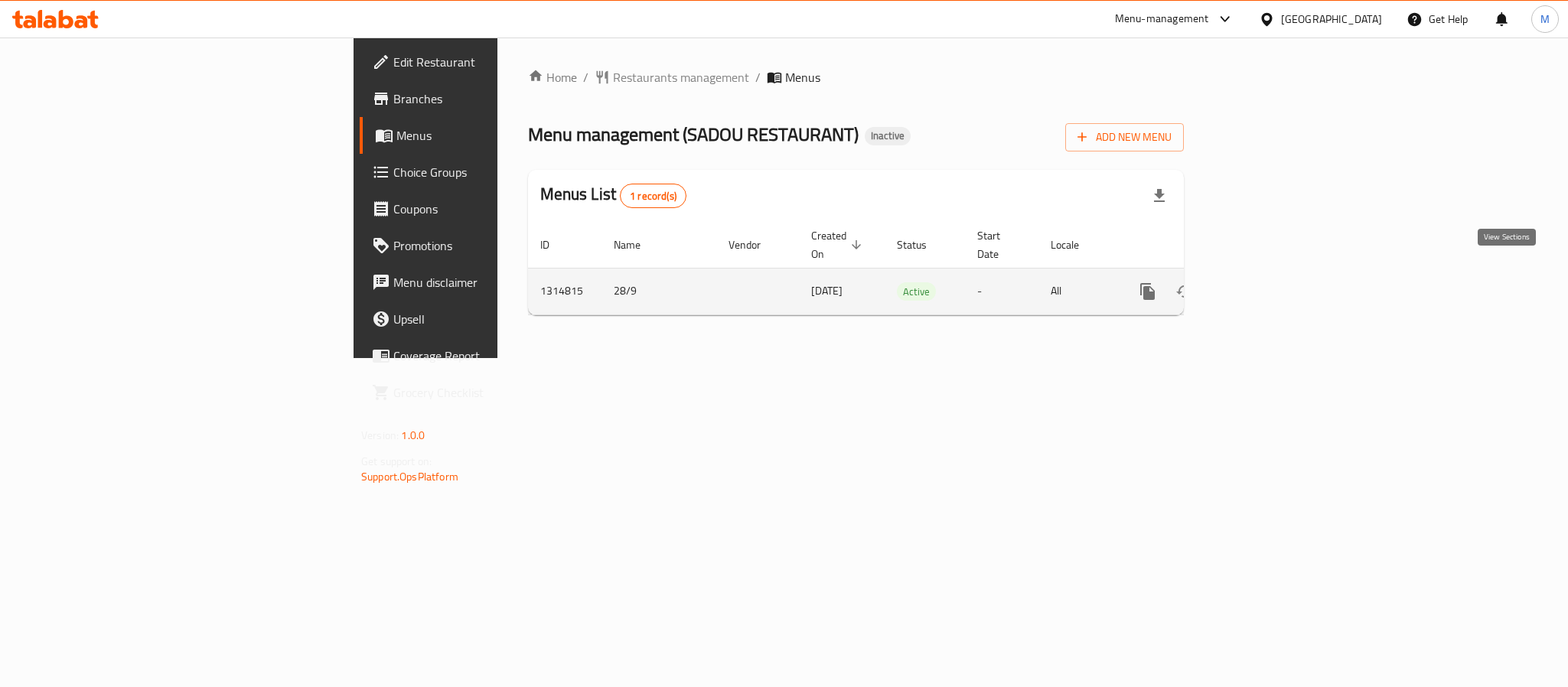
click at [1267, 282] on icon "enhanced table" at bounding box center [1257, 291] width 18 height 18
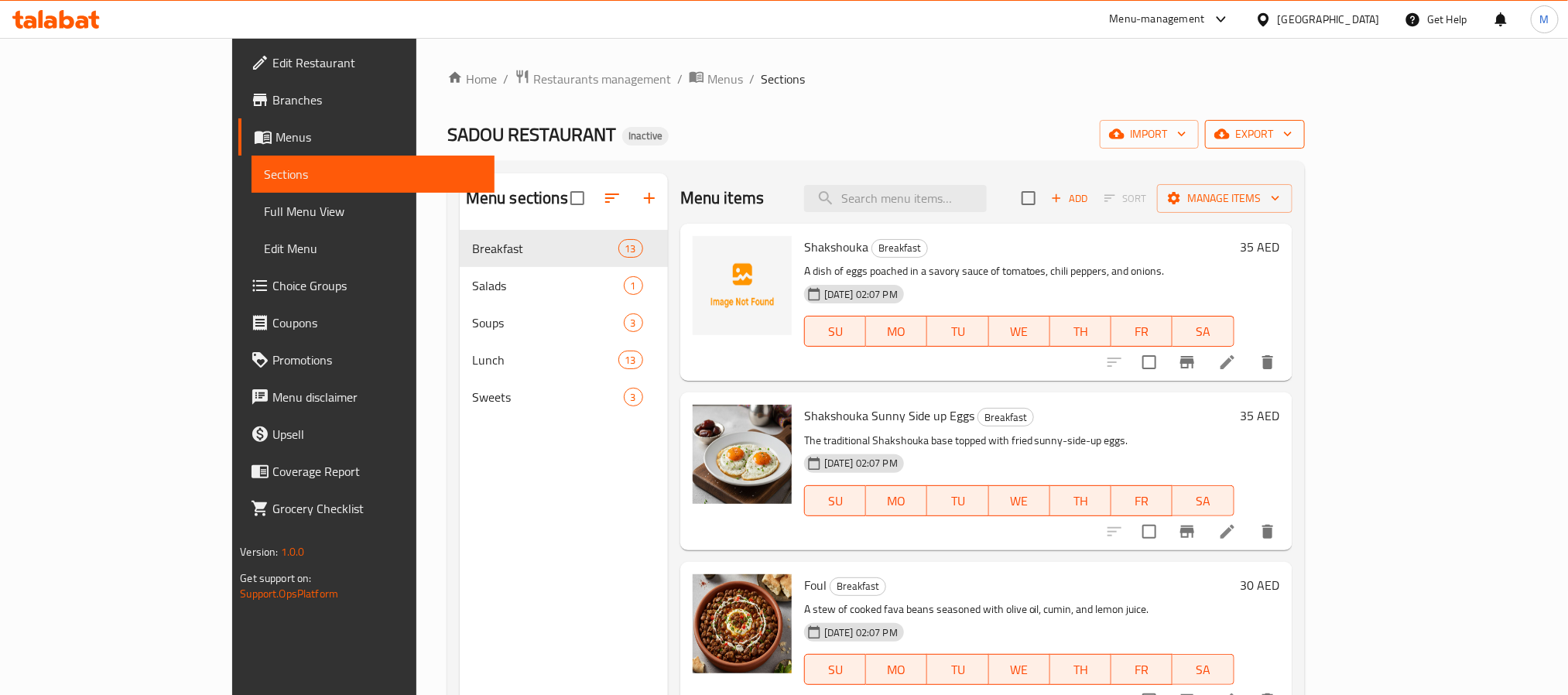
click at [1292, 140] on span "export" at bounding box center [1255, 134] width 75 height 19
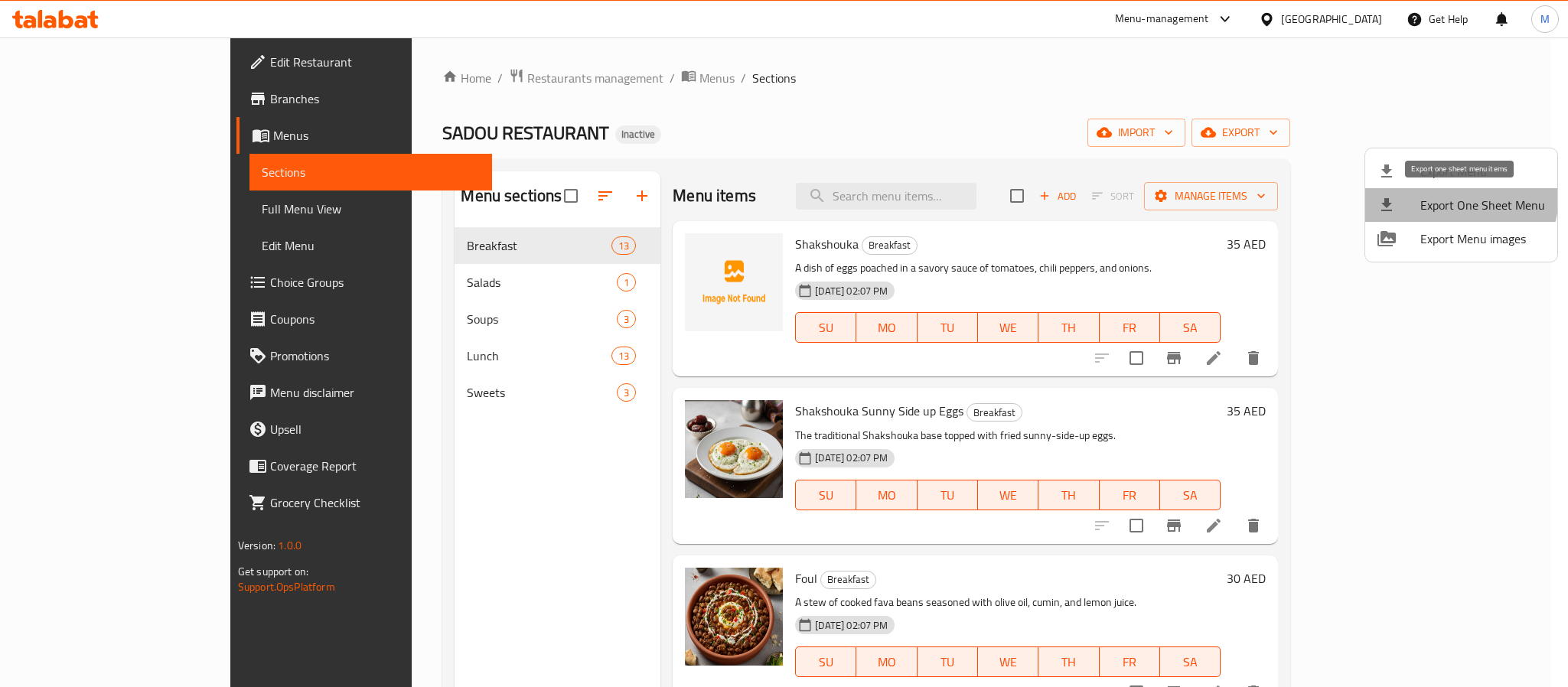
click at [1429, 193] on li "Export One Sheet Menu" at bounding box center [1461, 205] width 192 height 33
click at [1405, 194] on li "Export One Sheet Menu" at bounding box center [1461, 205] width 192 height 33
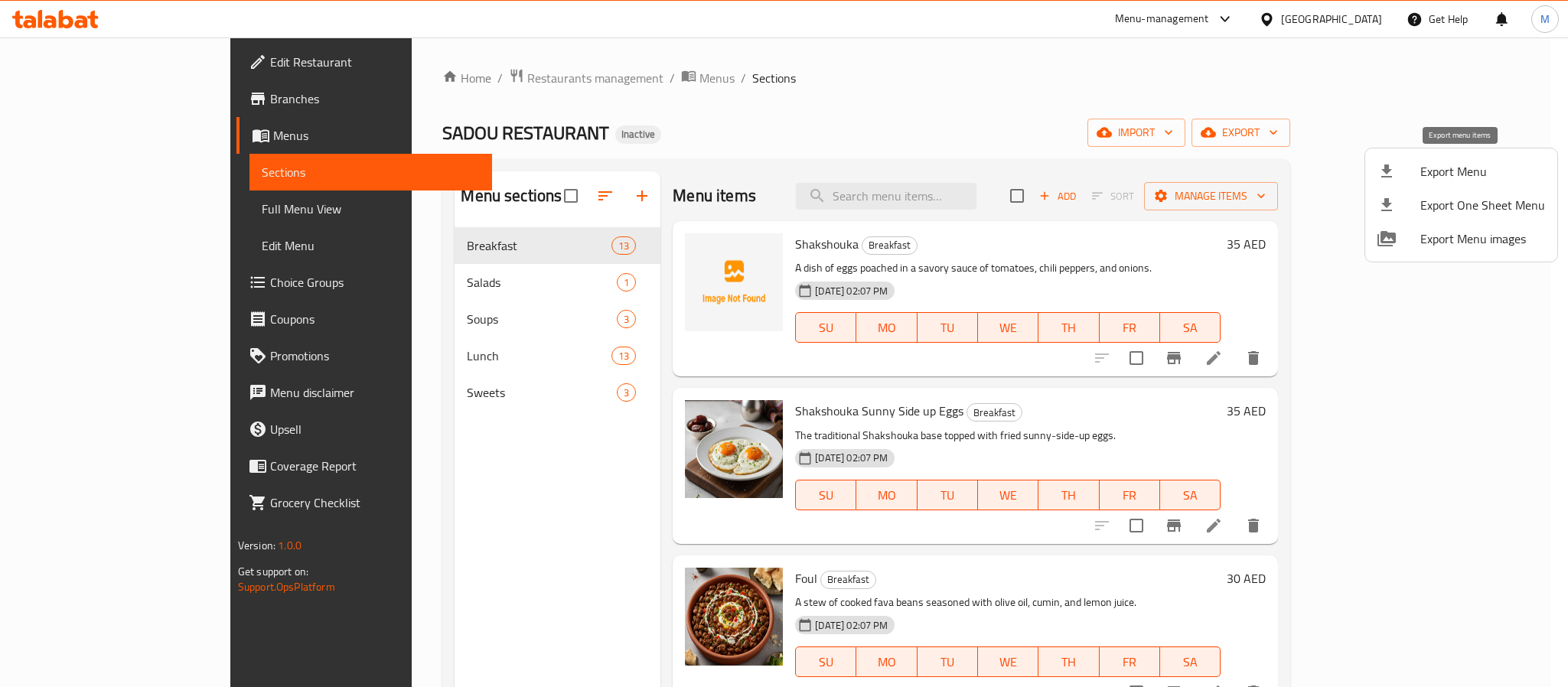
click at [1465, 162] on span "Export Menu" at bounding box center [1483, 171] width 125 height 18
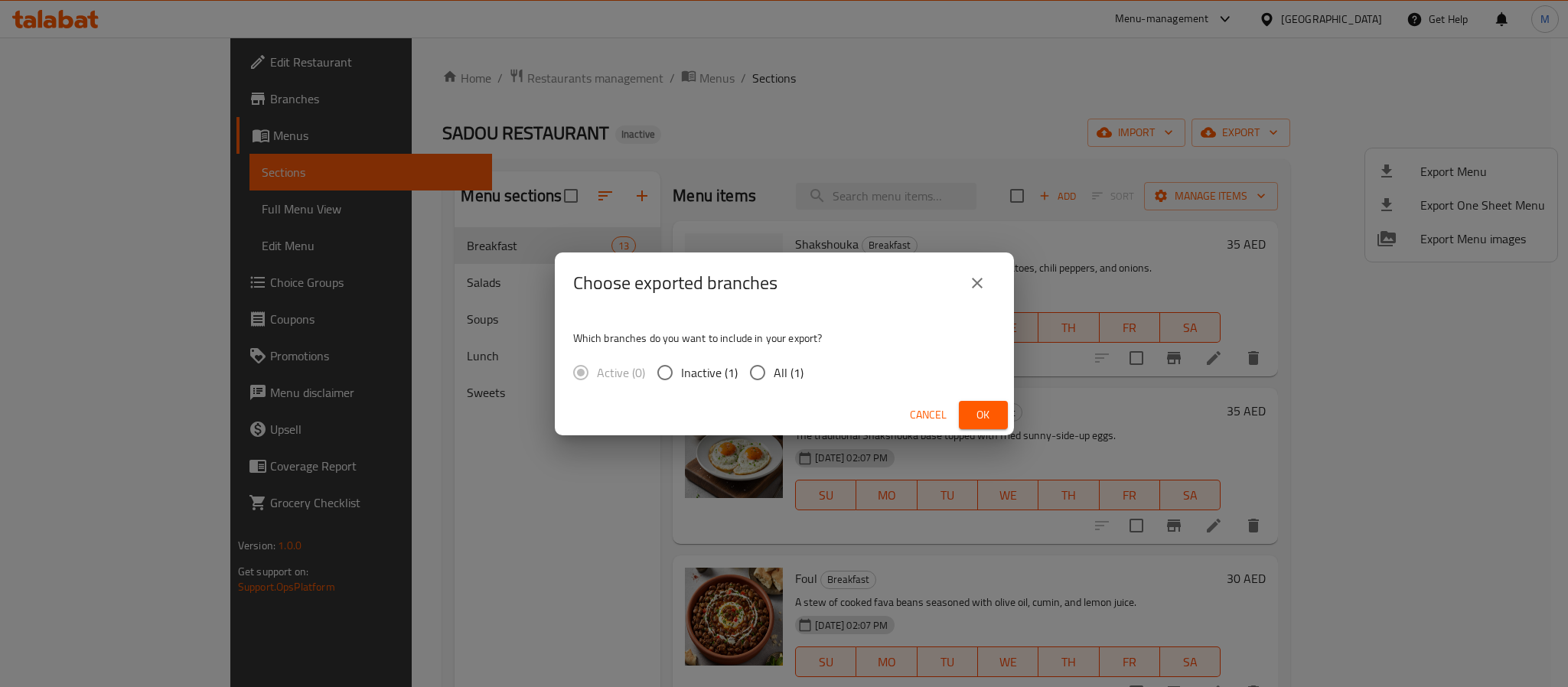
click at [759, 358] on input "All (1)" at bounding box center [758, 373] width 33 height 33
radio input "true"
click at [981, 418] on span "Ok" at bounding box center [983, 415] width 24 height 19
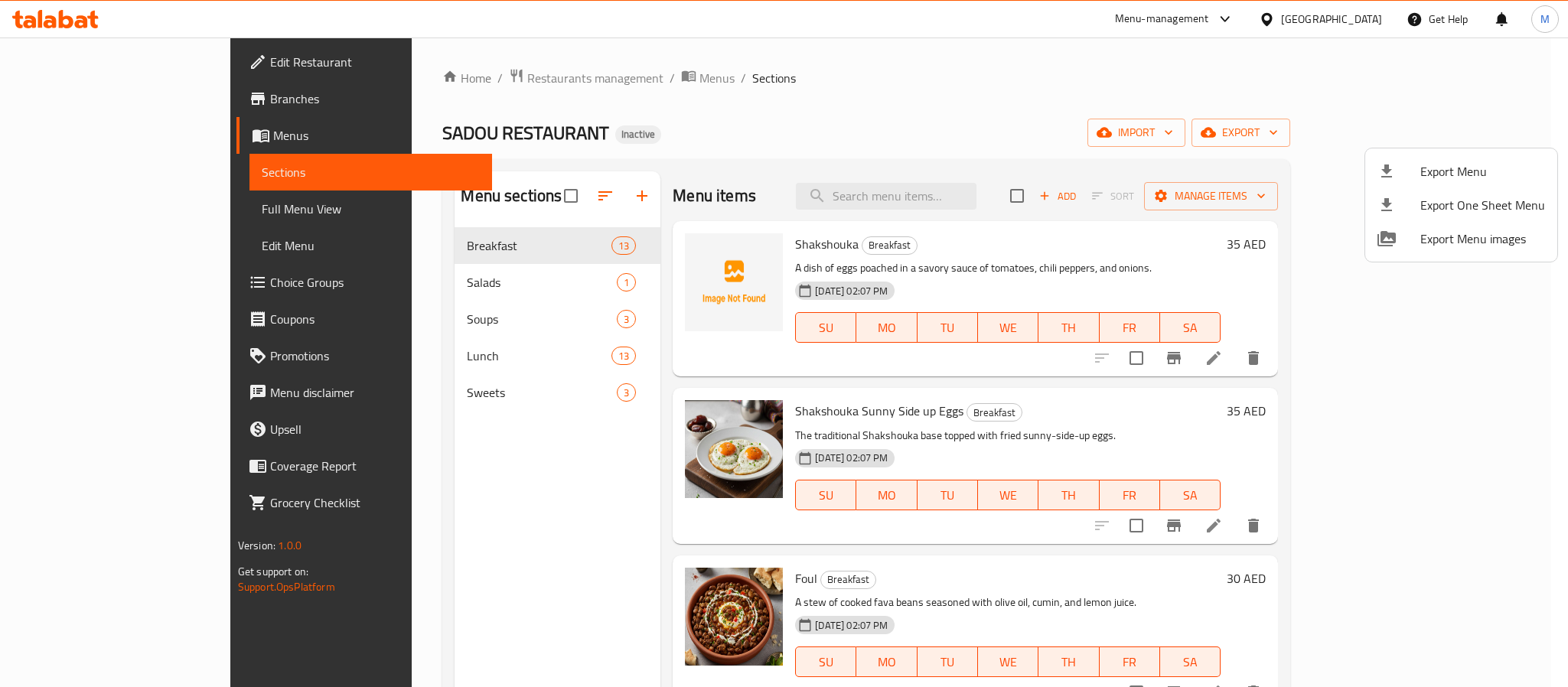
click at [425, 74] on div at bounding box center [784, 343] width 1568 height 687
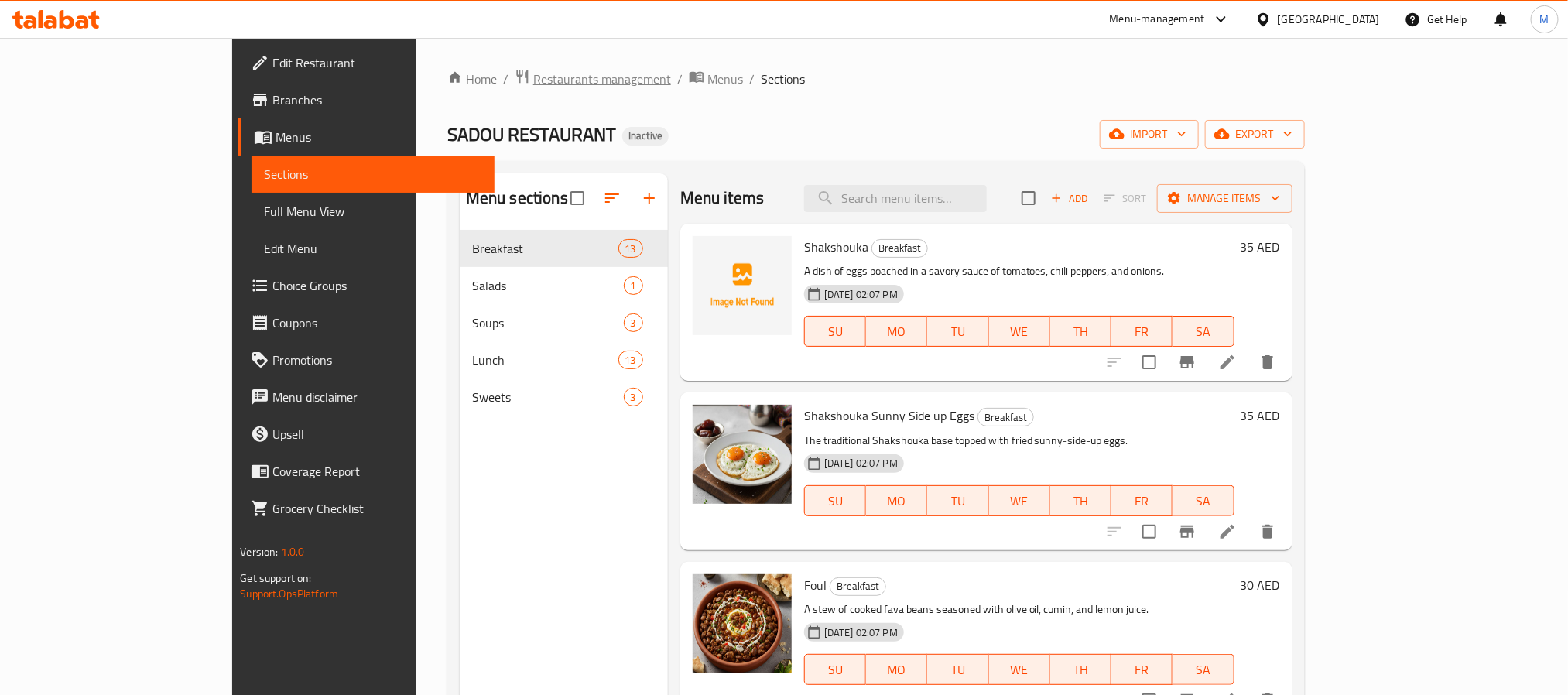
click at [533, 80] on span "Restaurants management" at bounding box center [601, 79] width 137 height 18
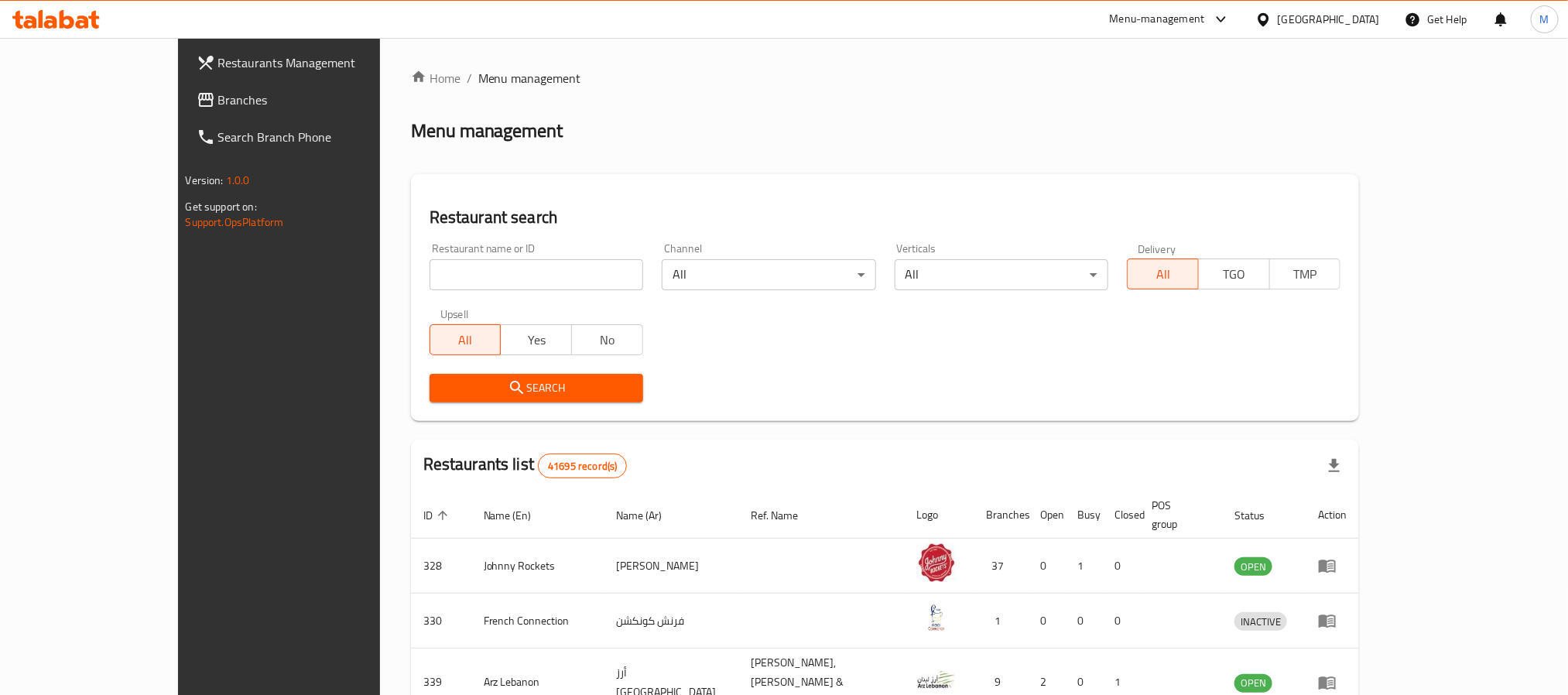
click at [218, 103] on span "Branches" at bounding box center [322, 100] width 209 height 18
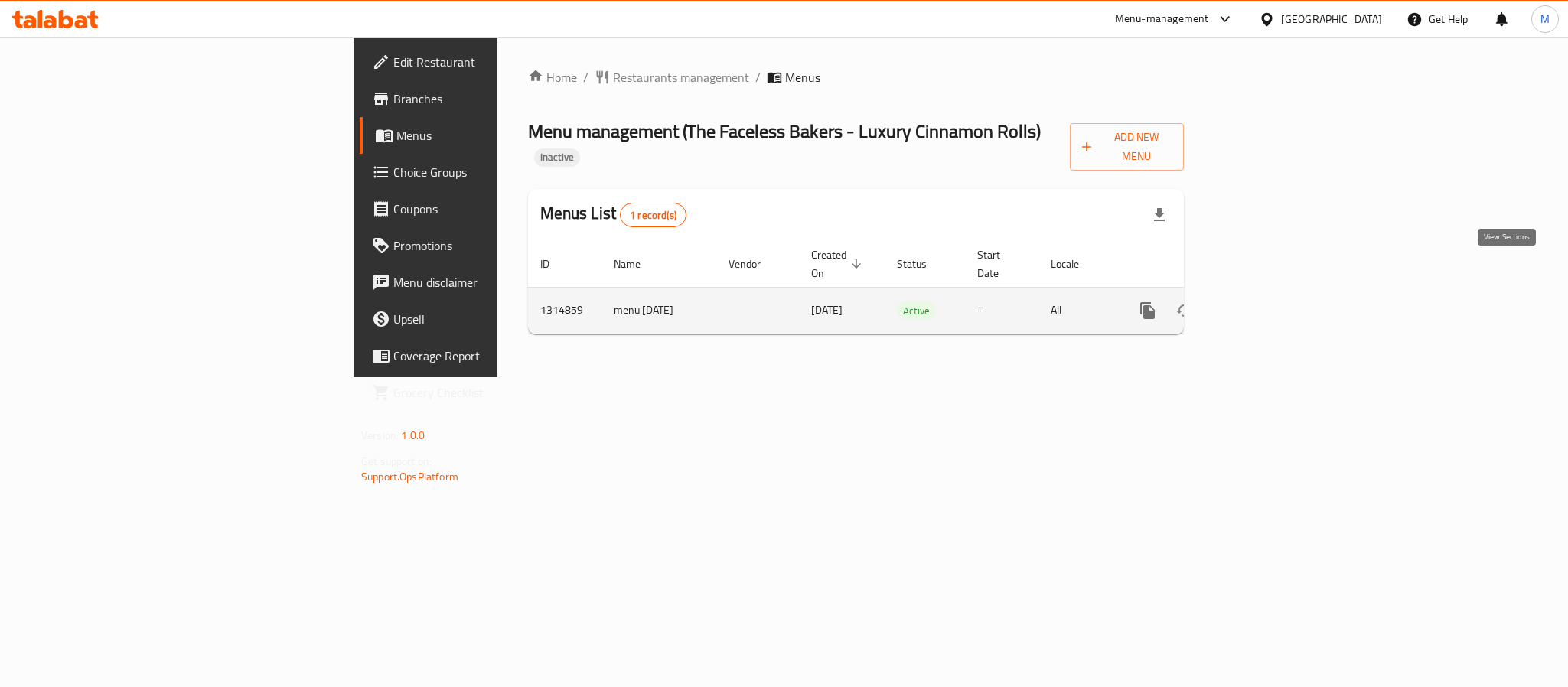
click at [1265, 304] on icon "enhanced table" at bounding box center [1257, 310] width 14 height 14
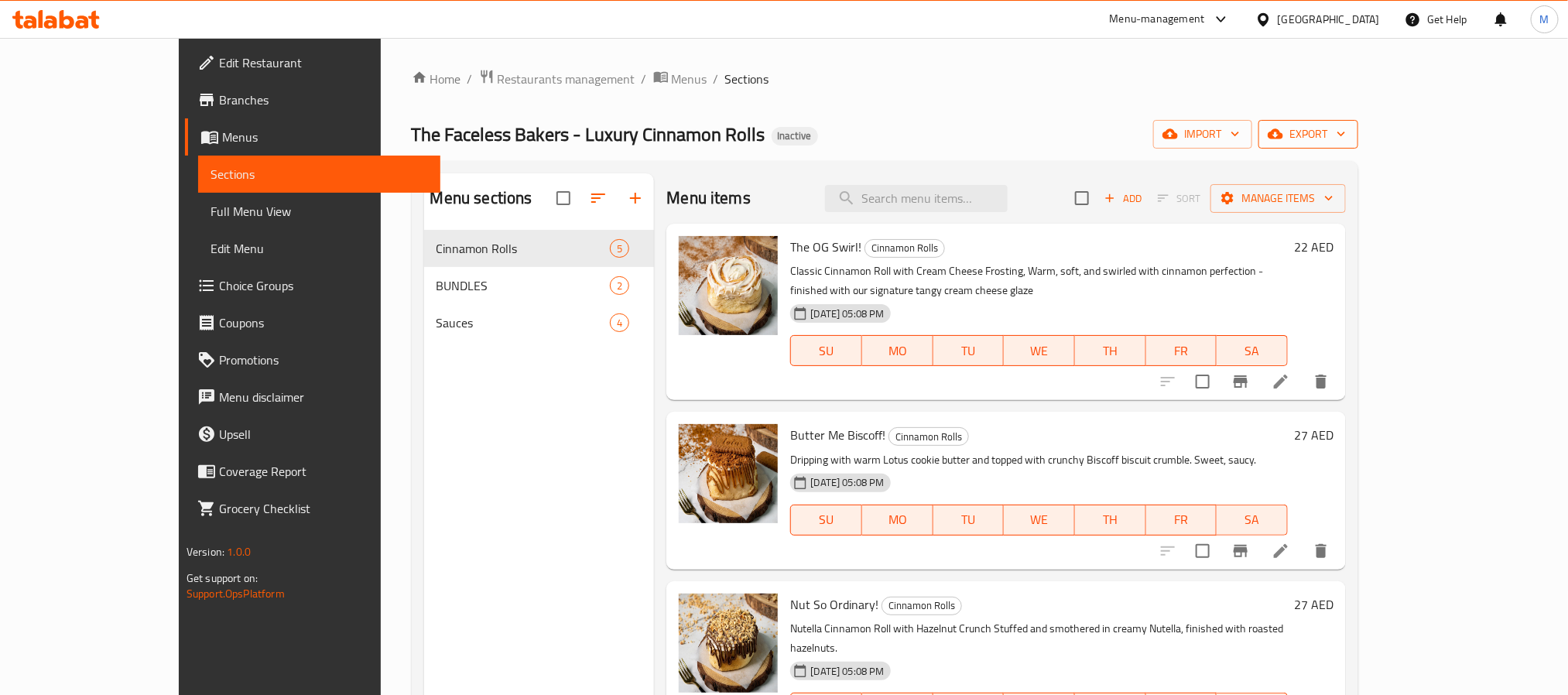
click at [1348, 137] on icon "button" at bounding box center [1340, 134] width 16 height 16
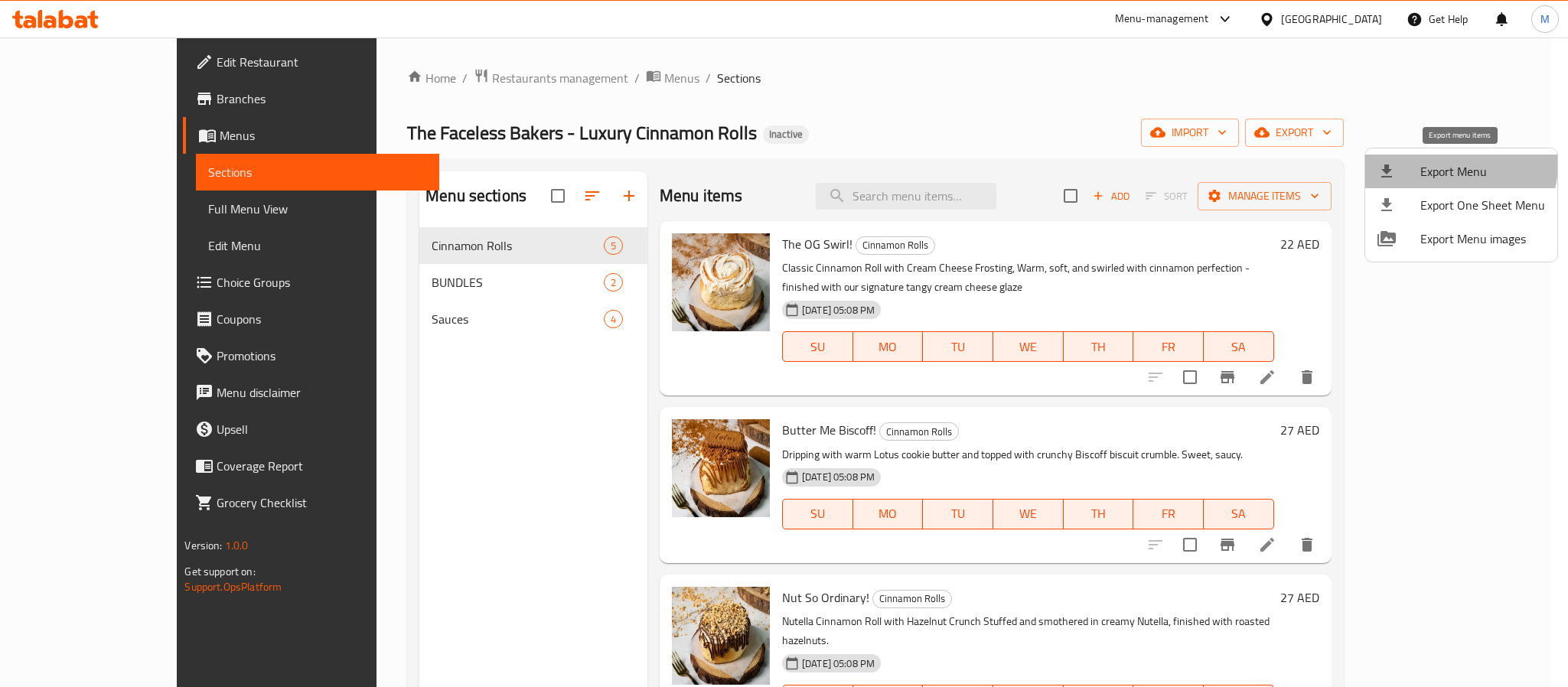
click at [1451, 164] on span "Export Menu" at bounding box center [1483, 171] width 125 height 18
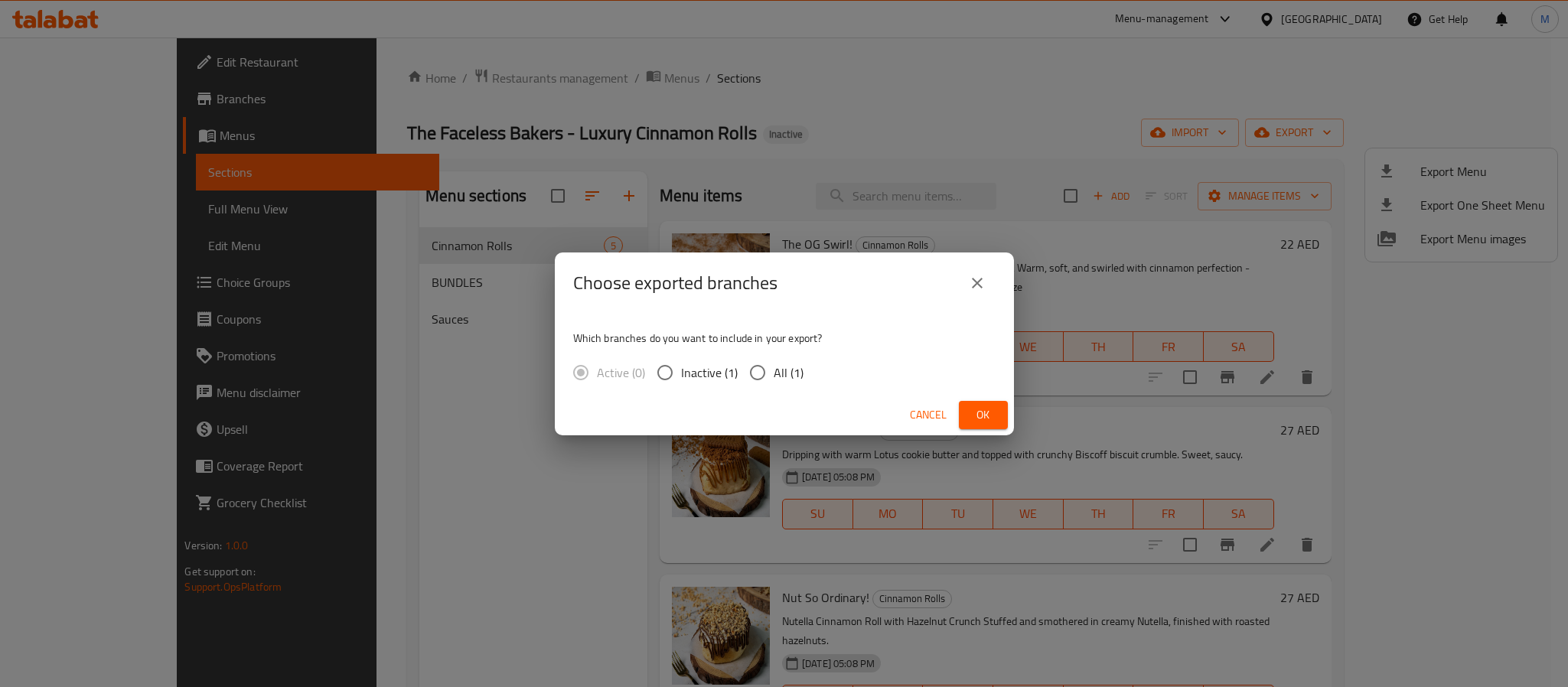
click at [774, 375] on span "All (1)" at bounding box center [789, 373] width 30 height 18
click at [774, 375] on input "All (1)" at bounding box center [758, 373] width 33 height 33
radio input "true"
click at [976, 401] on button "Ok" at bounding box center [983, 415] width 49 height 28
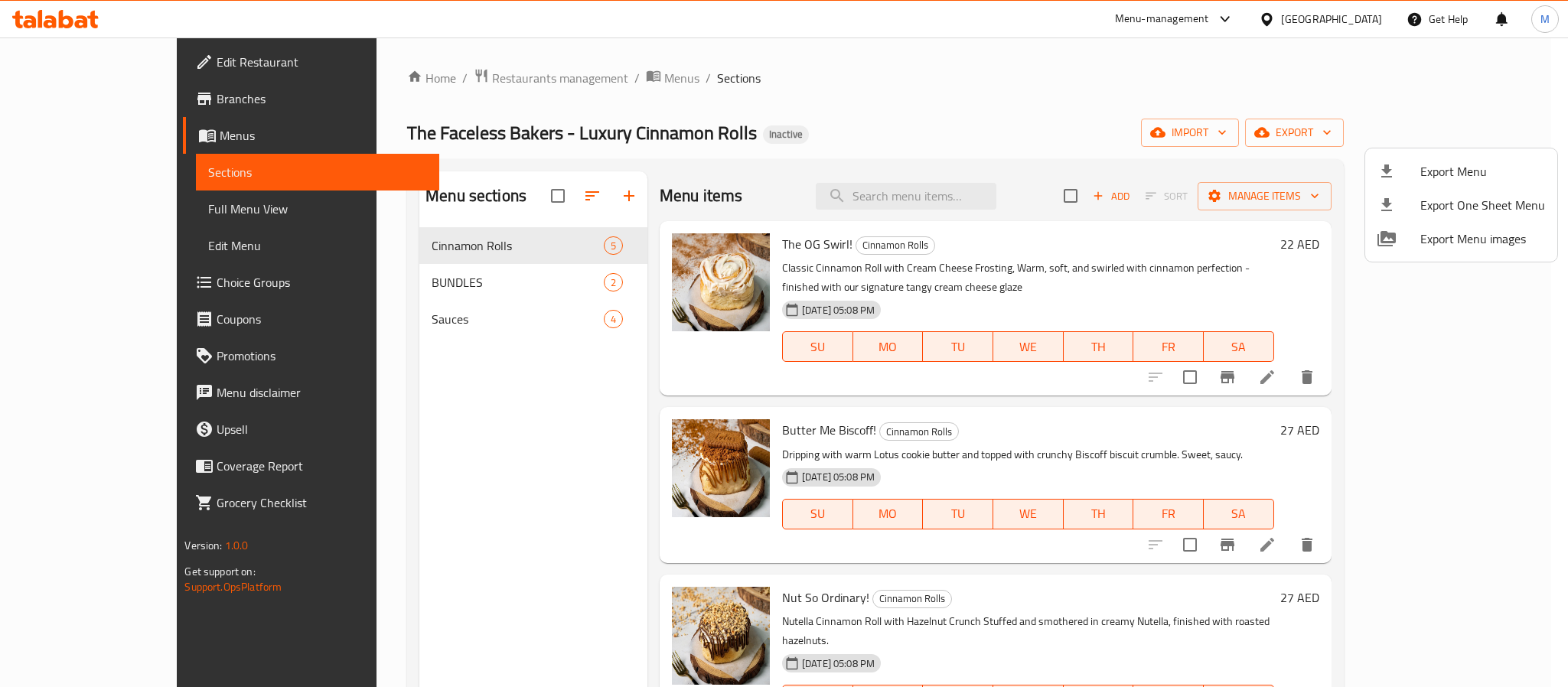
click at [1333, 19] on div at bounding box center [784, 343] width 1568 height 687
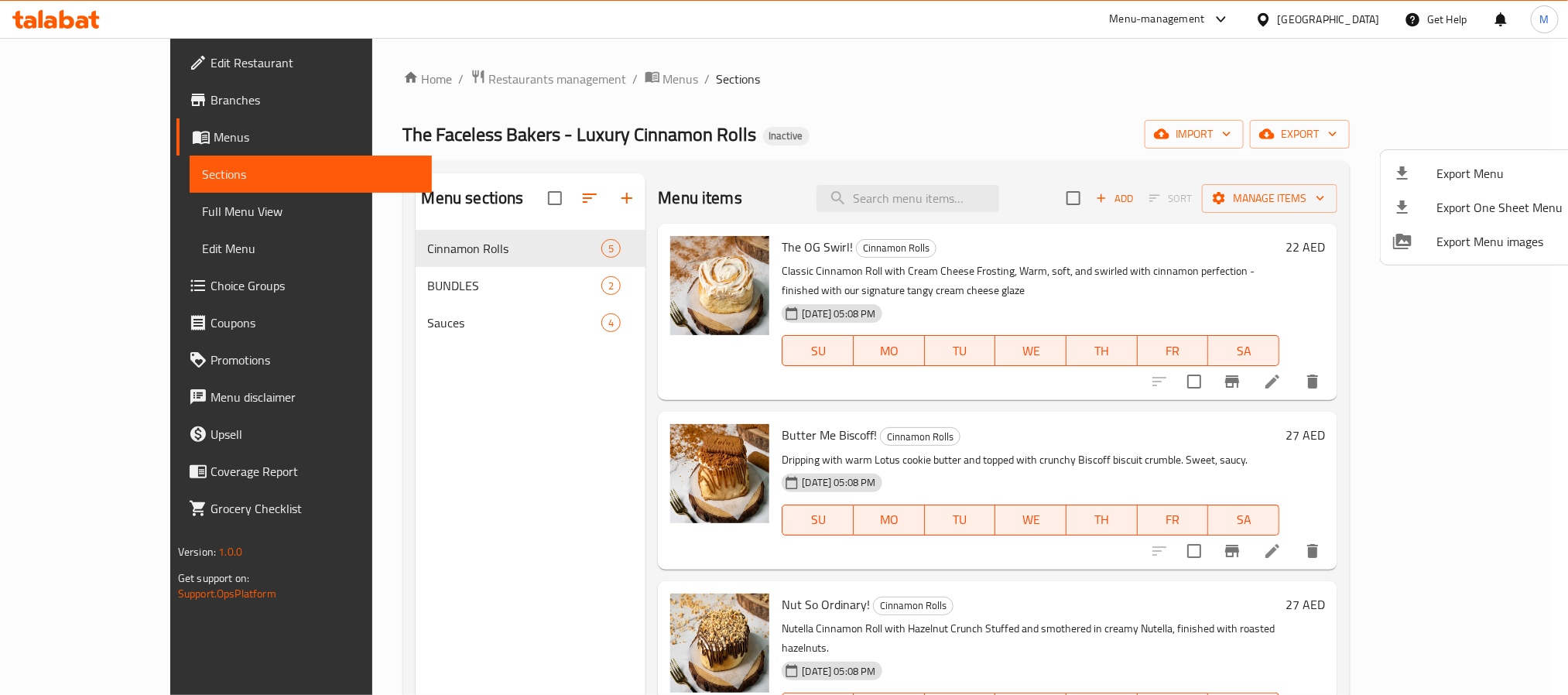
click at [1347, 19] on div "[GEOGRAPHIC_DATA]" at bounding box center [1329, 19] width 103 height 17
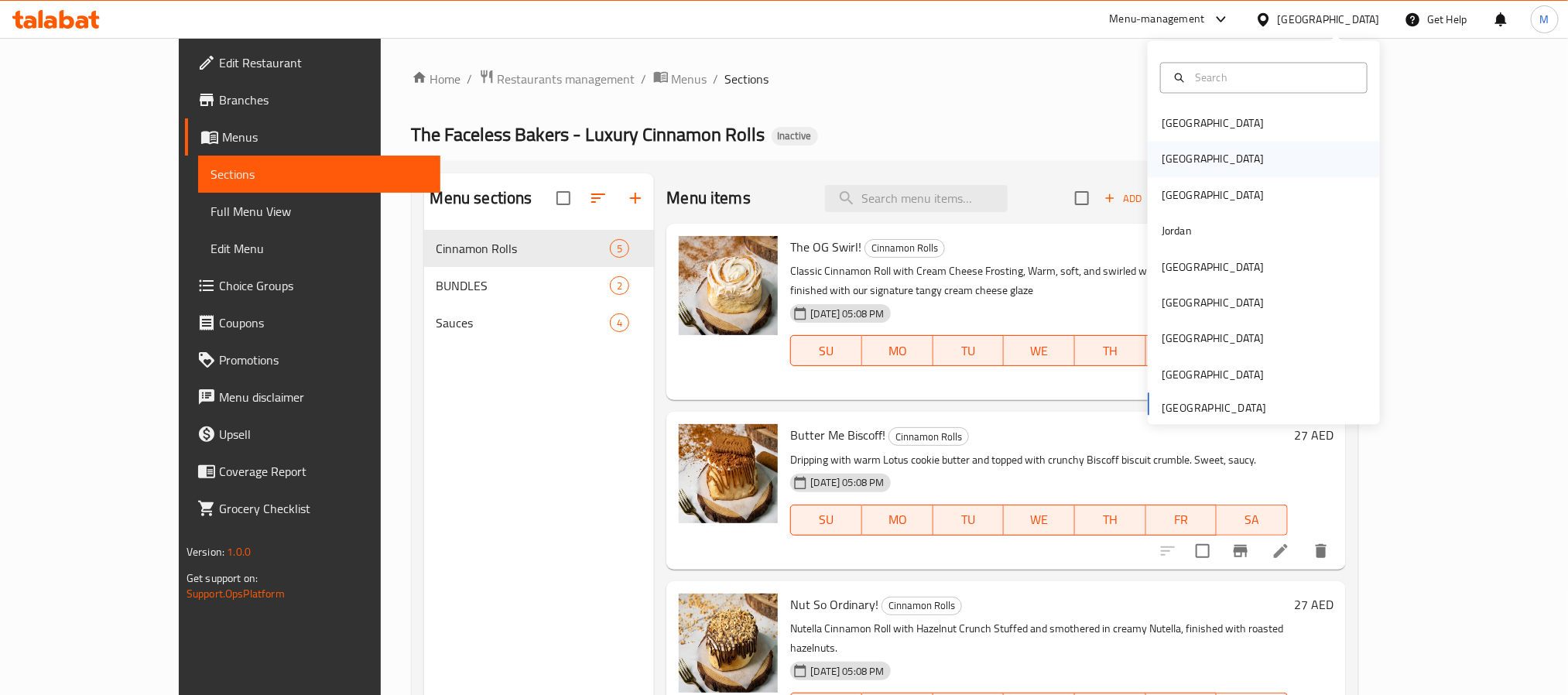
click at [1194, 154] on div "[GEOGRAPHIC_DATA]" at bounding box center [1264, 159] width 232 height 36
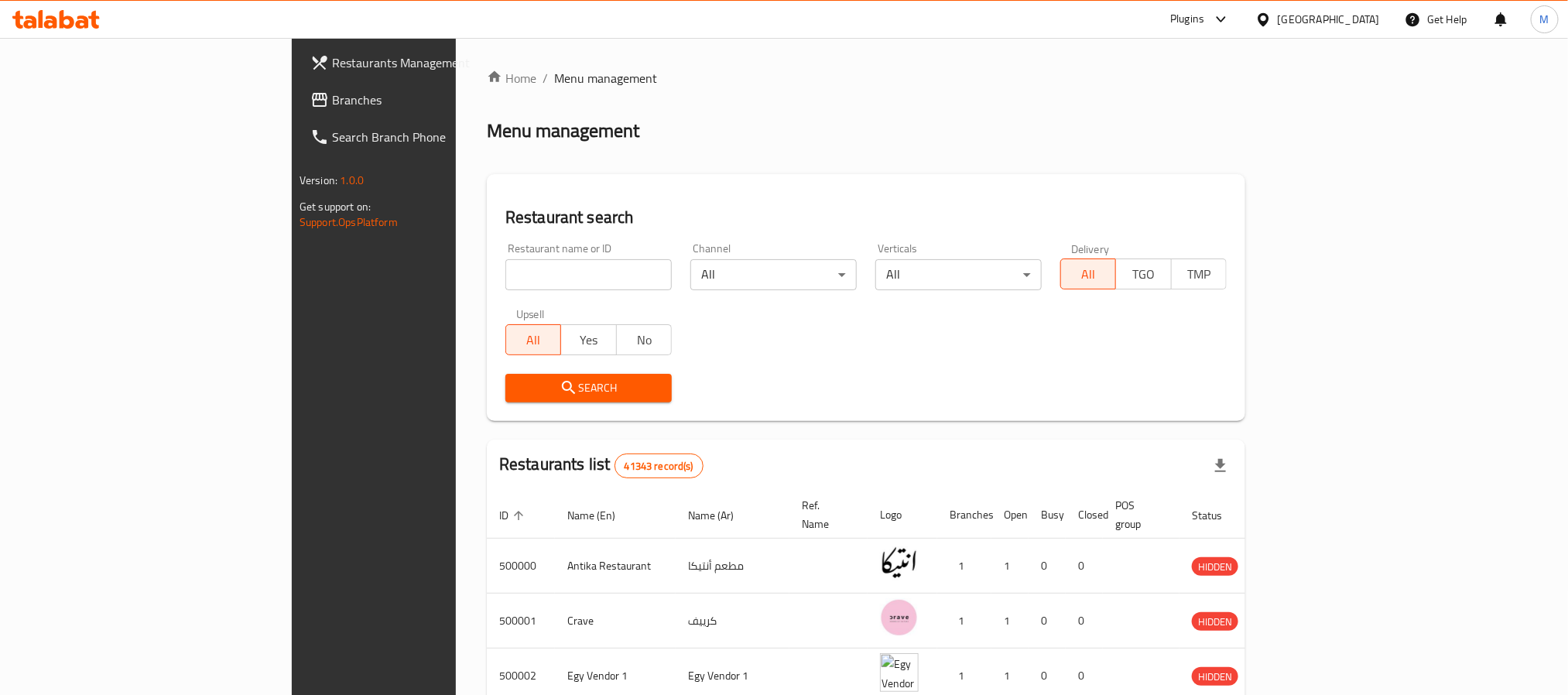
click at [297, 112] on link "Branches" at bounding box center [425, 100] width 255 height 38
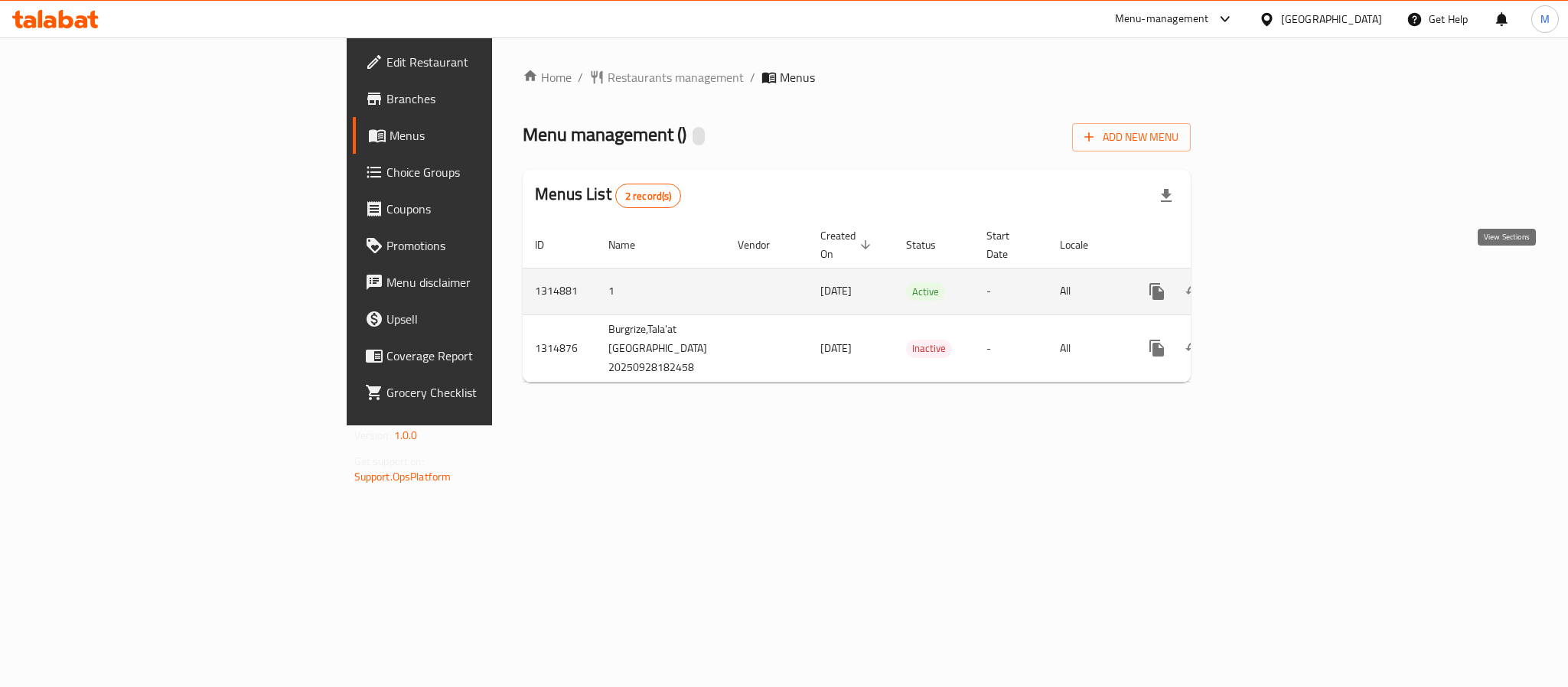
click at [1276, 282] on icon "enhanced table" at bounding box center [1267, 291] width 18 height 18
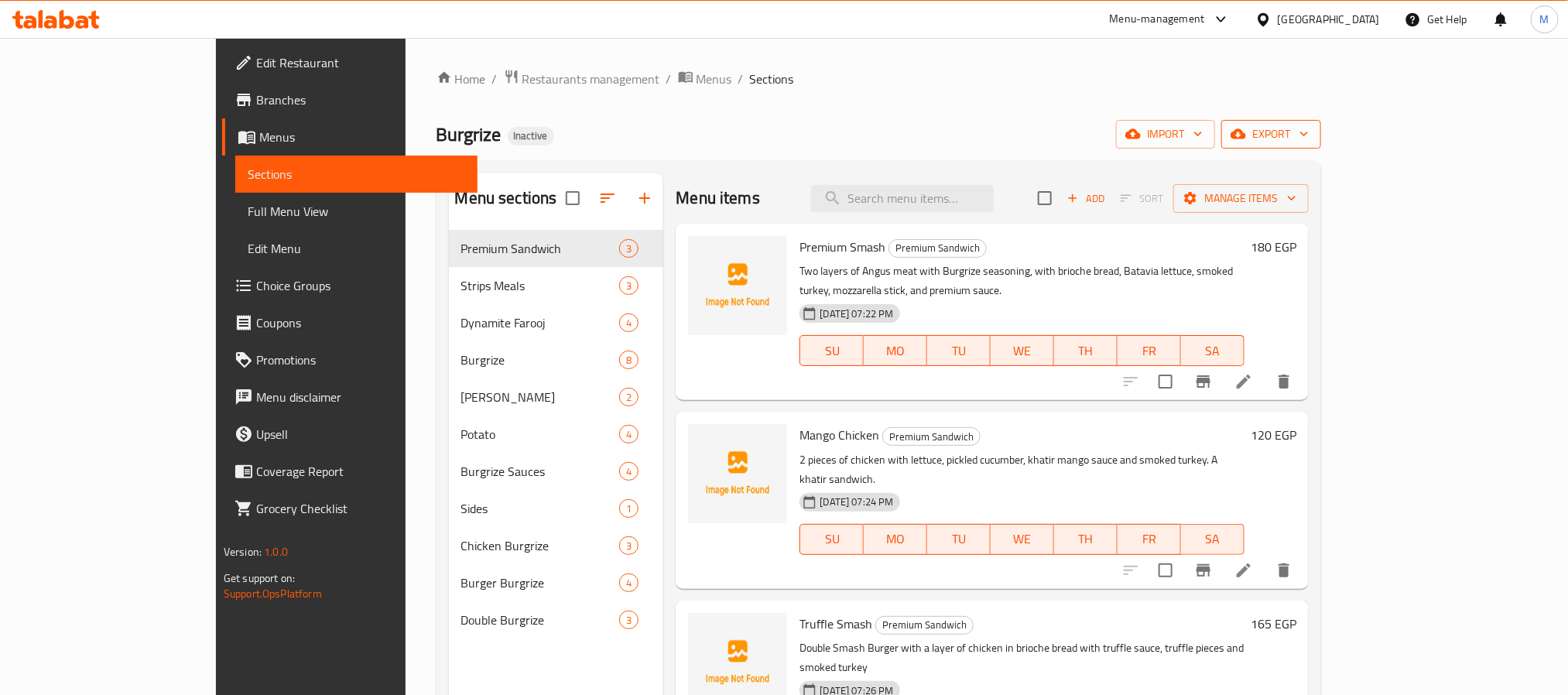
click at [1246, 133] on icon "button" at bounding box center [1238, 134] width 16 height 16
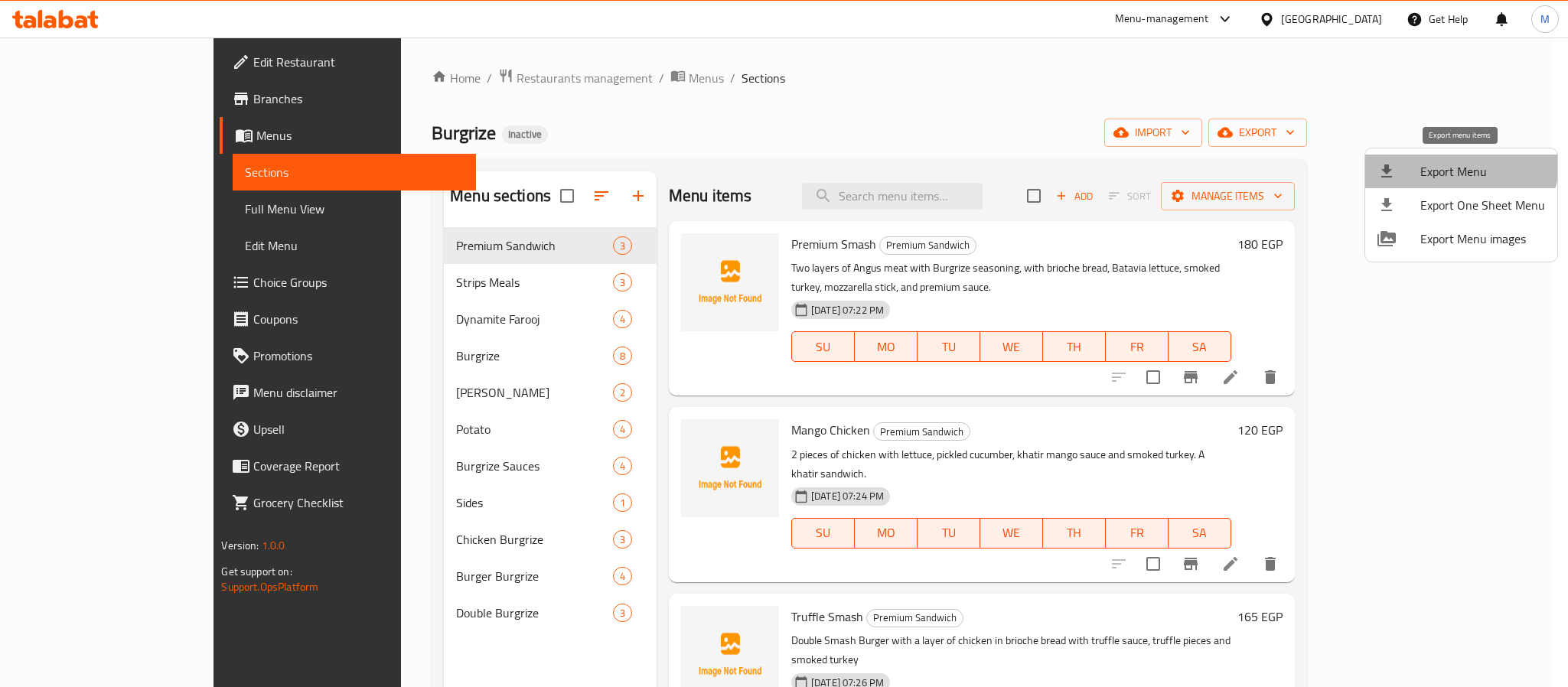
click at [1445, 155] on li "Export Menu" at bounding box center [1461, 171] width 192 height 33
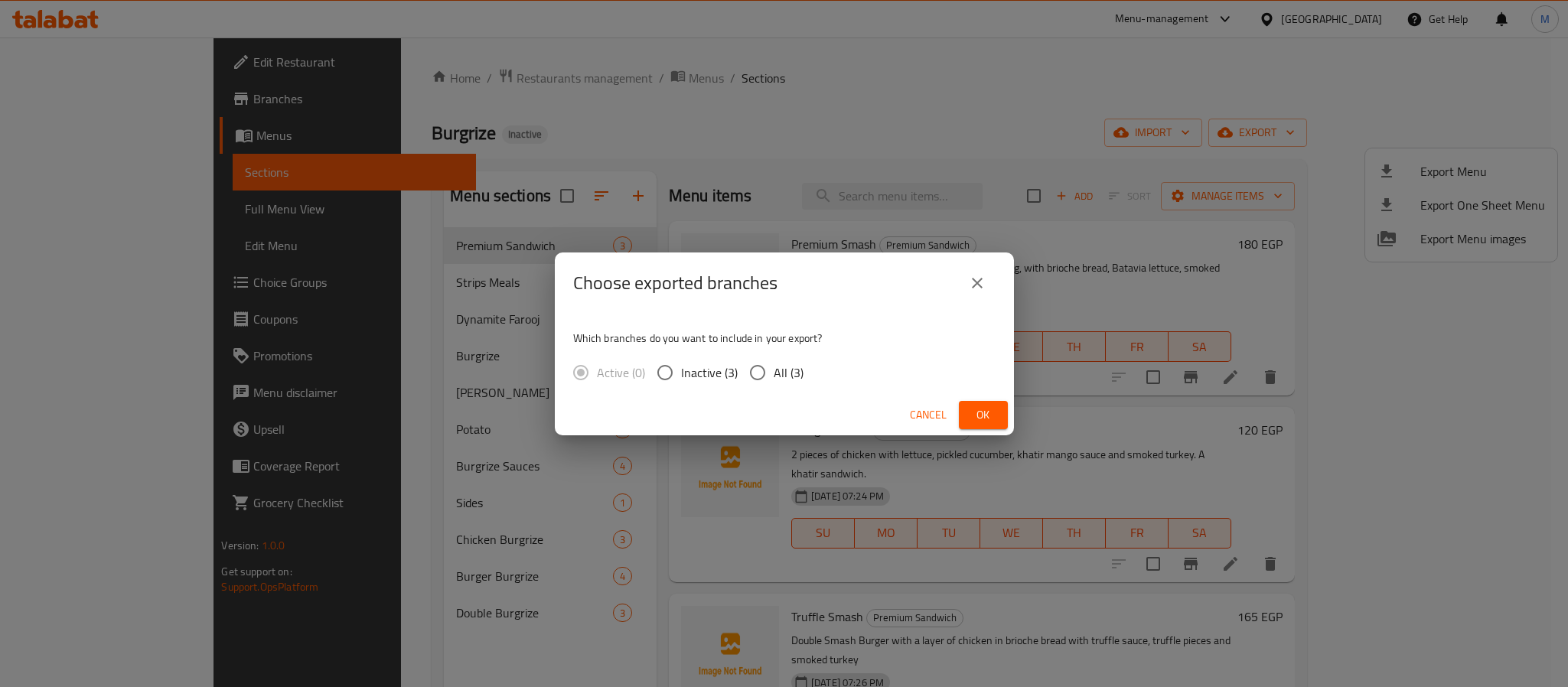
click at [786, 375] on span "All (3)" at bounding box center [789, 373] width 30 height 18
click at [774, 375] on input "All (3)" at bounding box center [758, 373] width 33 height 33
radio input "true"
click at [964, 406] on button "Ok" at bounding box center [983, 415] width 49 height 28
